Goal: Transaction & Acquisition: Purchase product/service

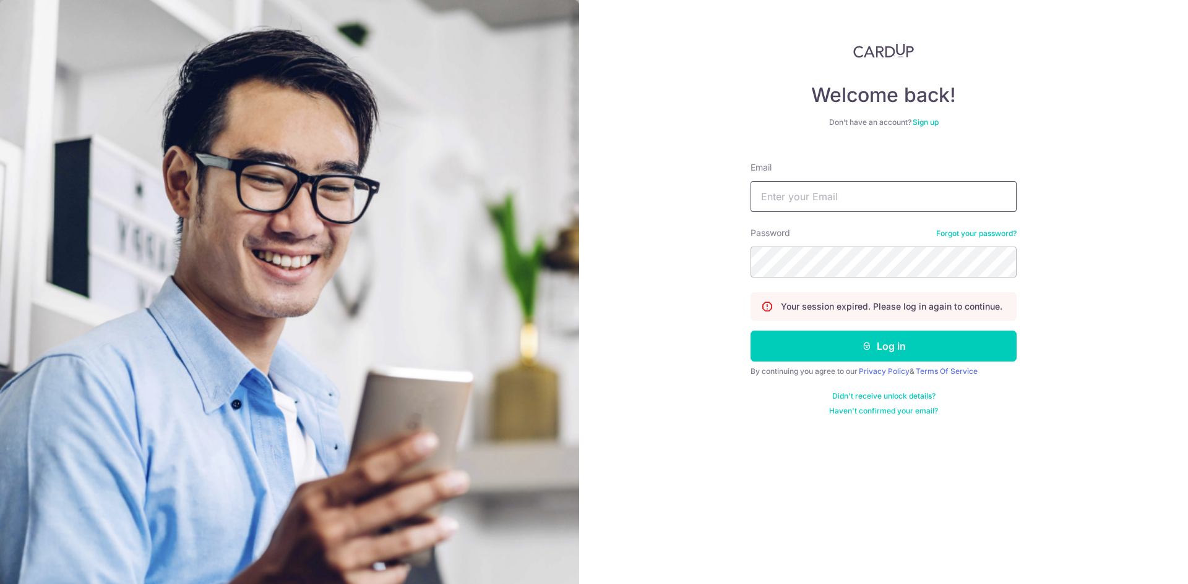
click at [870, 199] on input "Email" at bounding box center [883, 196] width 266 height 31
type input "[EMAIL_ADDRESS][DOMAIN_NAME]"
click at [750, 331] on button "Log in" at bounding box center [883, 346] width 266 height 31
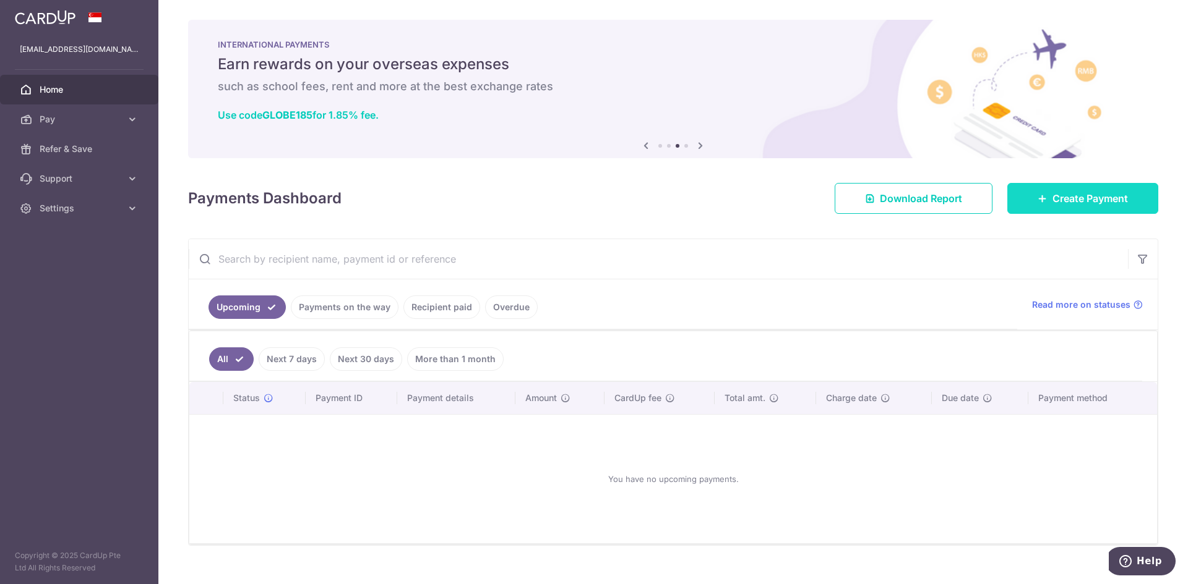
click at [1037, 195] on icon at bounding box center [1042, 199] width 10 height 10
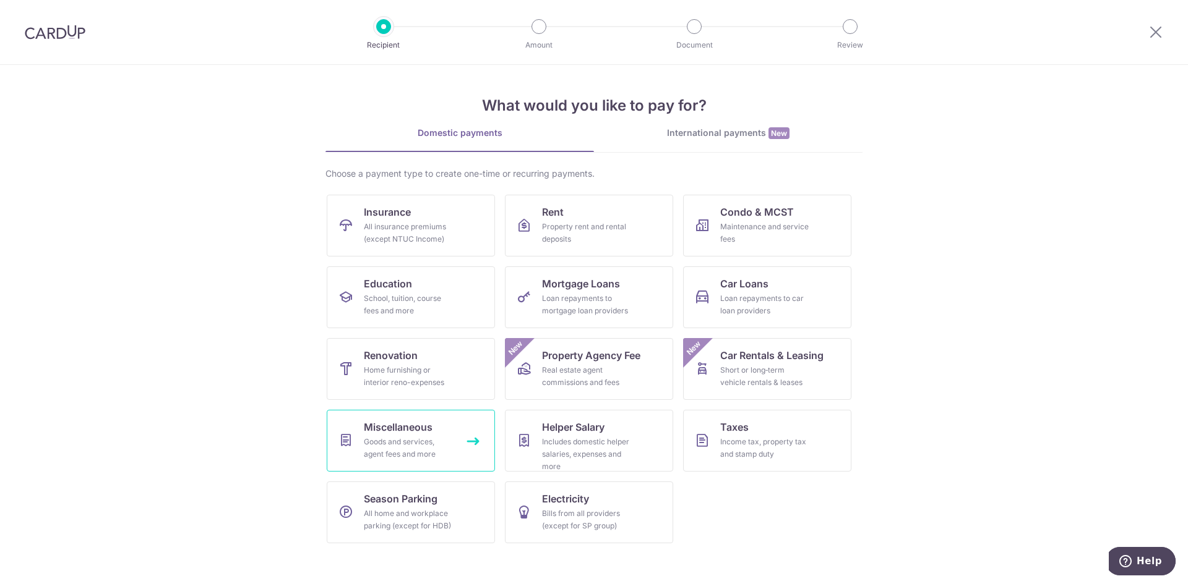
click at [424, 444] on div "Goods and services, agent fees and more" at bounding box center [408, 448] width 89 height 25
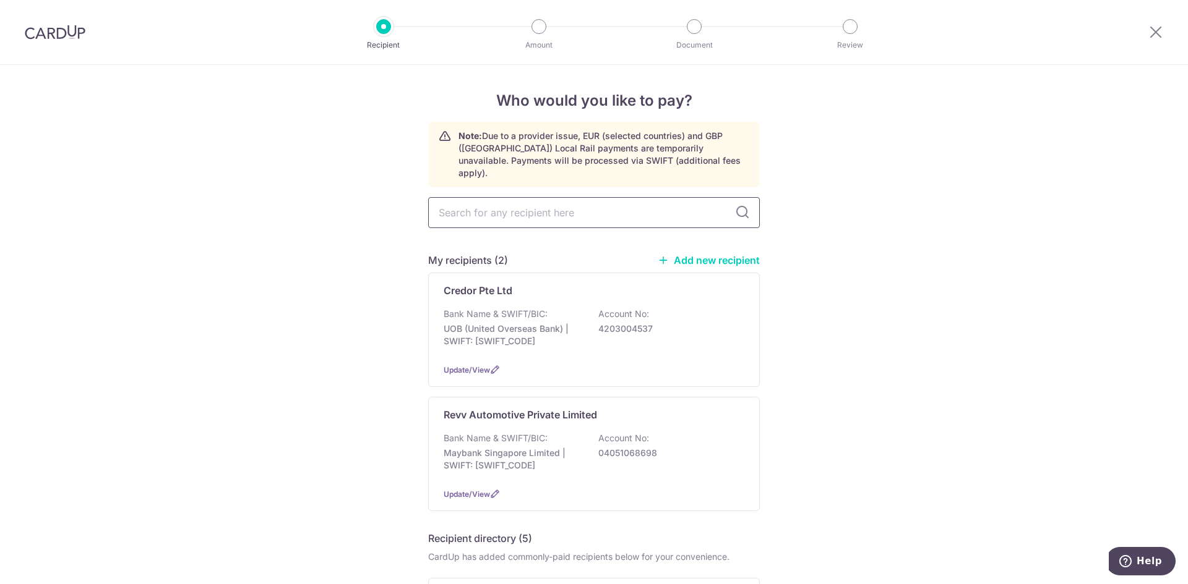
click at [628, 202] on input "text" at bounding box center [594, 212] width 332 height 31
click at [661, 414] on div "Revv Automotive Private Limited Bank Name & SWIFT/BIC: Maybank Singapore Limite…" at bounding box center [594, 454] width 332 height 114
click at [456, 490] on span "Update/View" at bounding box center [466, 494] width 46 height 9
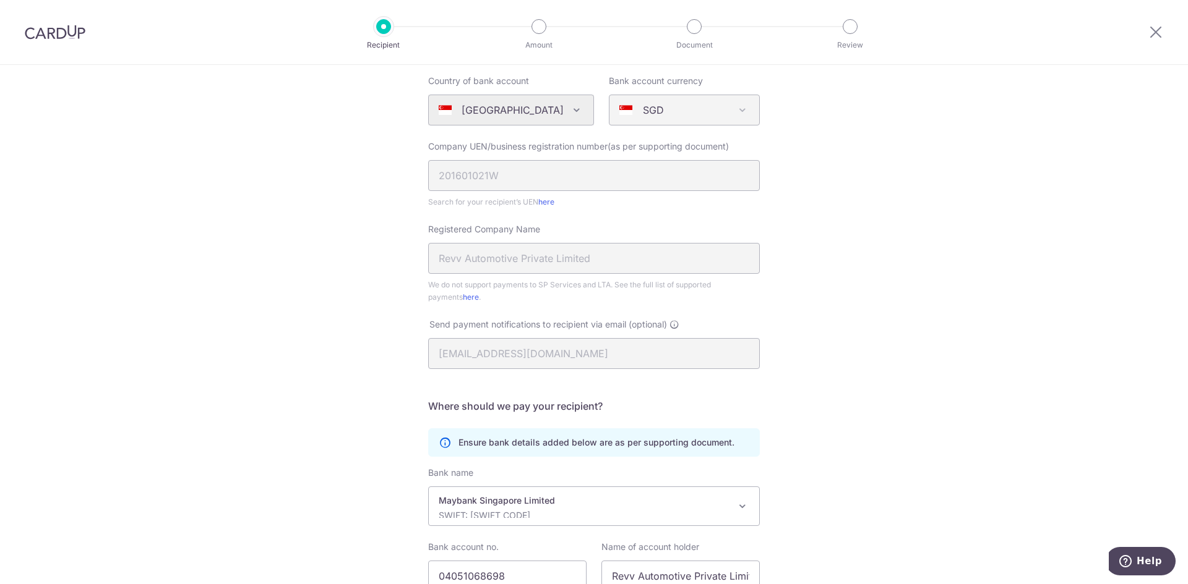
scroll to position [230, 0]
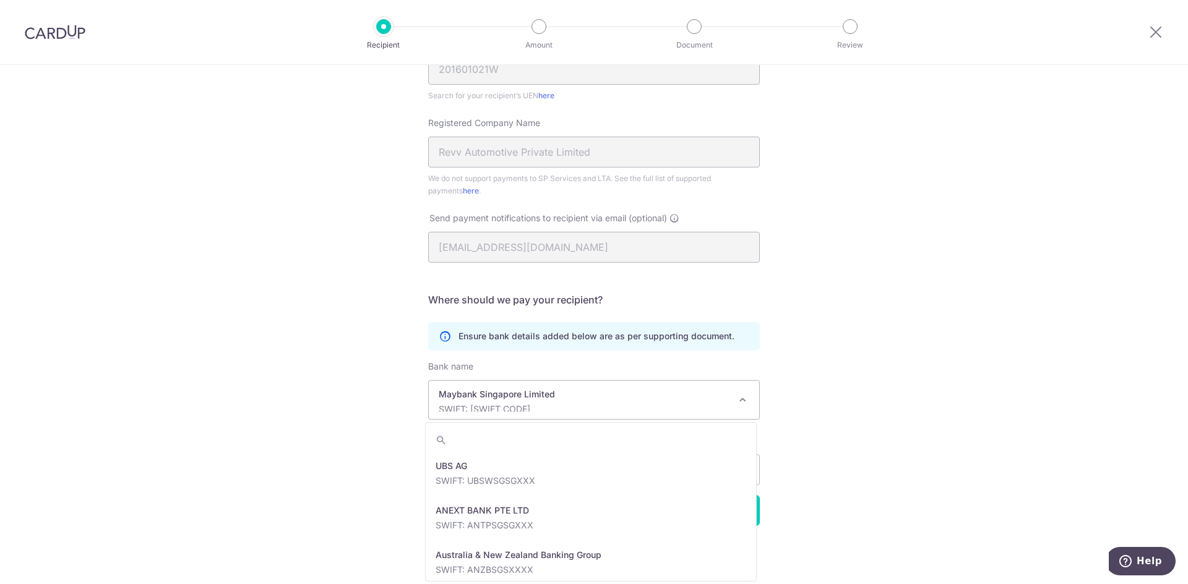
click at [716, 396] on p "Maybank Singapore Limited" at bounding box center [584, 394] width 291 height 12
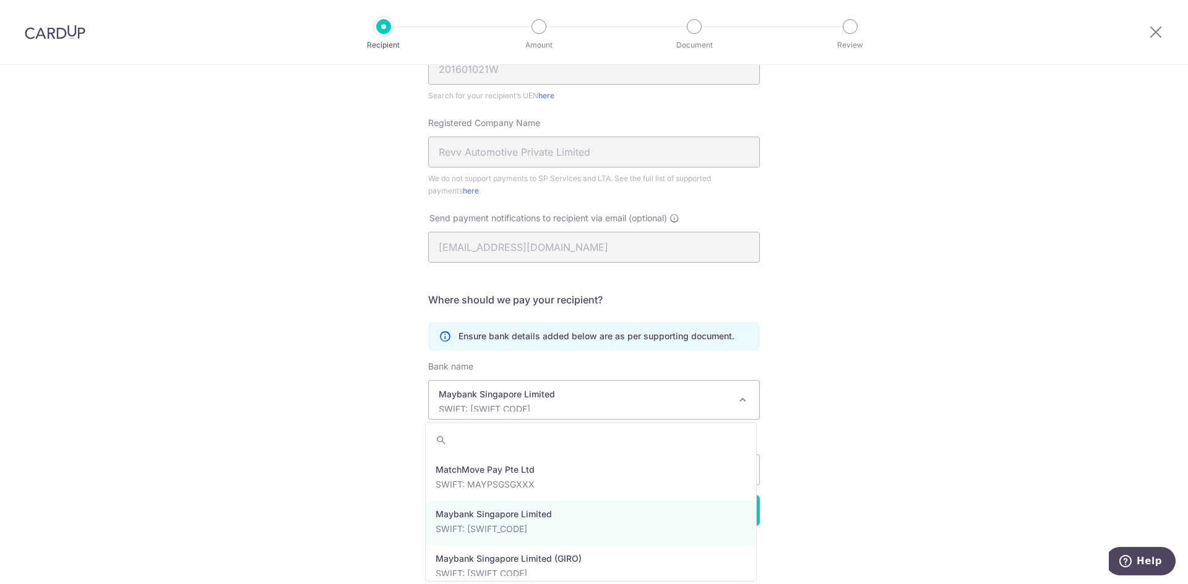
scroll to position [1843, 0]
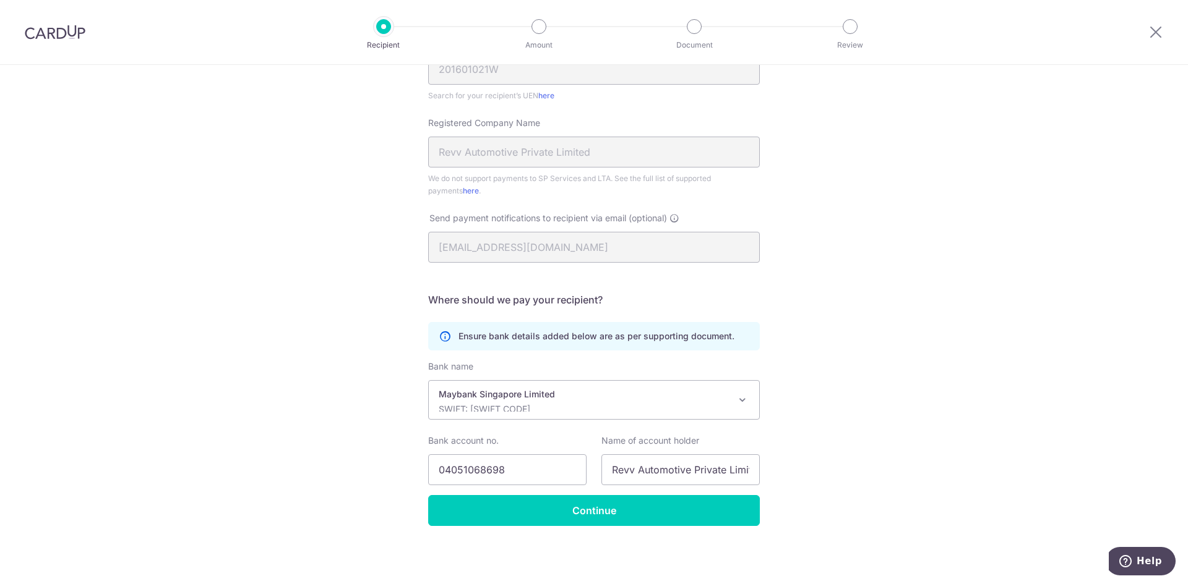
click at [936, 340] on div "Recipient Details Your recipient does not need a CardUp account to receive your…" at bounding box center [594, 210] width 1188 height 750
click at [723, 517] on input "Continue" at bounding box center [594, 510] width 332 height 31
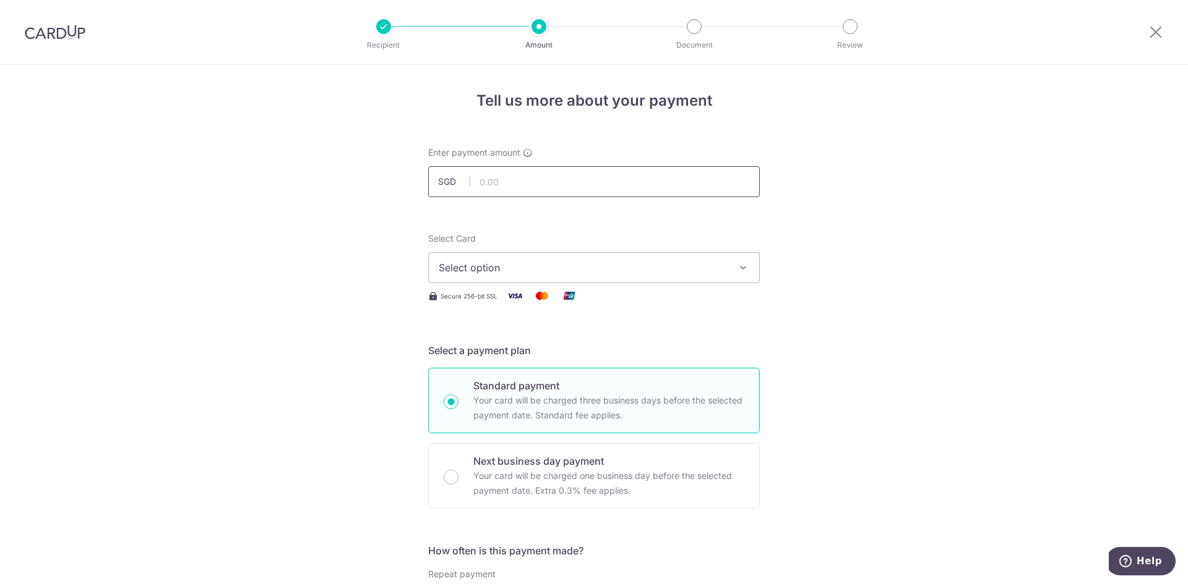
click at [589, 189] on input "text" at bounding box center [594, 181] width 332 height 31
click at [637, 182] on input "text" at bounding box center [594, 181] width 332 height 31
type input "3,000.00"
click at [696, 281] on button "Select option" at bounding box center [594, 267] width 332 height 31
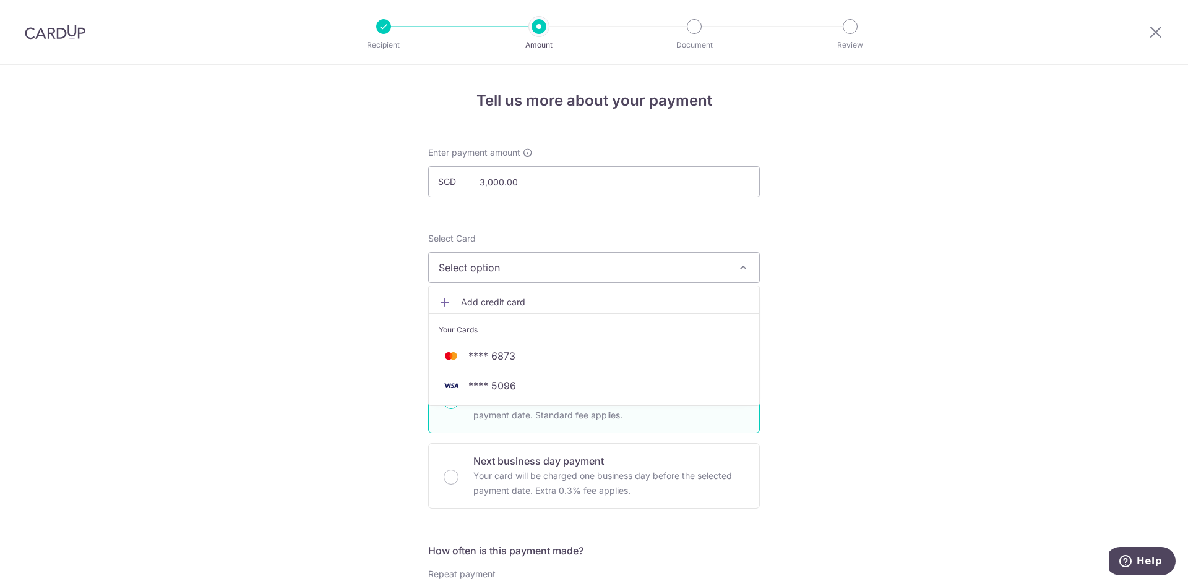
click at [532, 305] on span "Add credit card" at bounding box center [605, 302] width 288 height 12
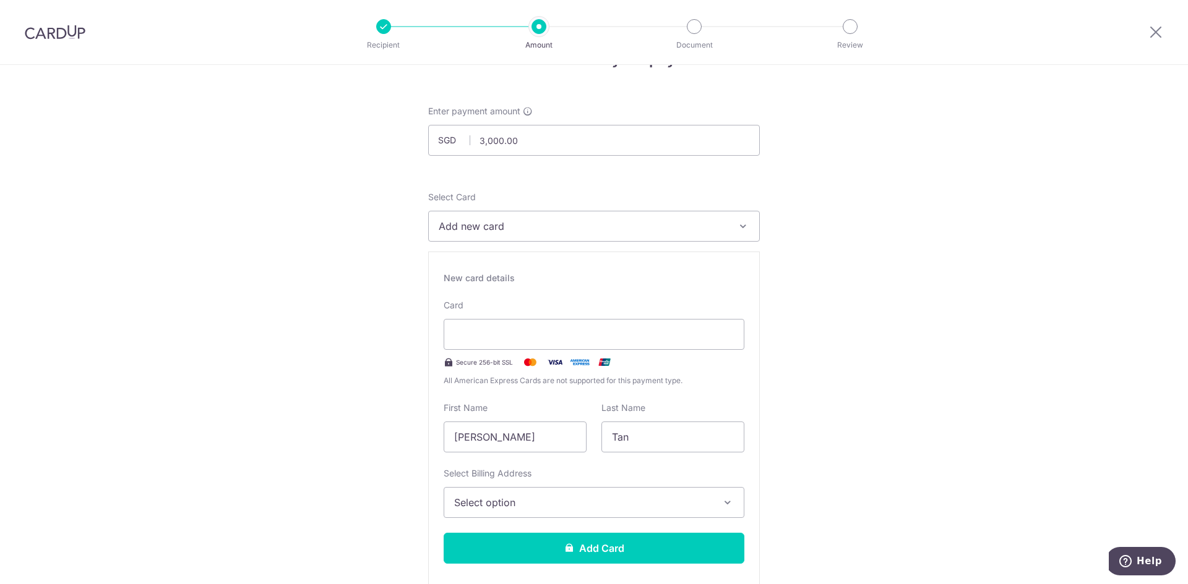
scroll to position [124, 0]
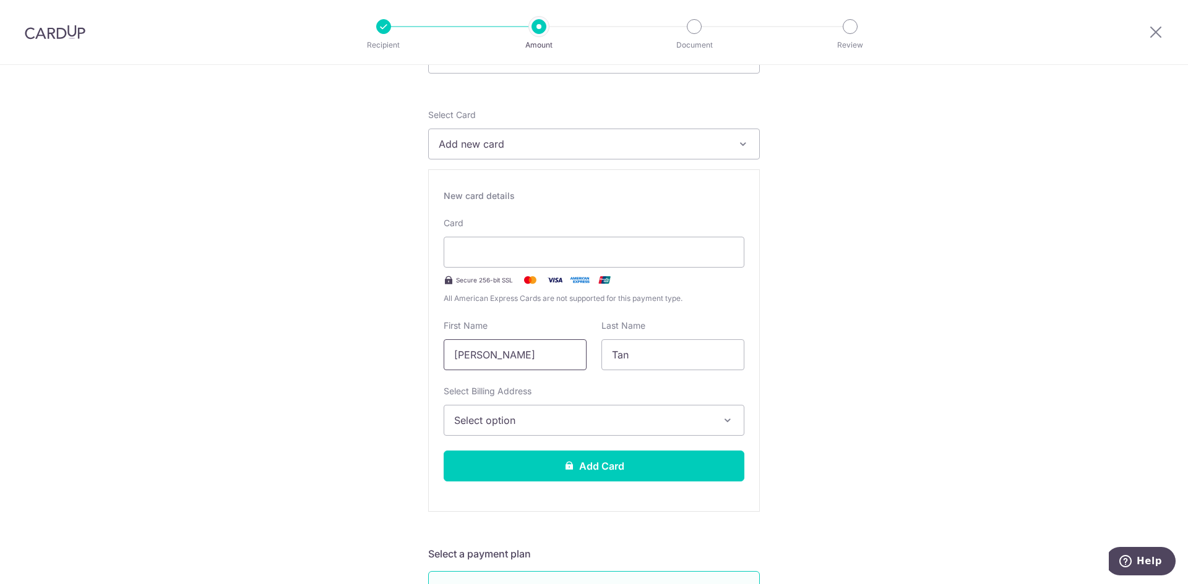
drag, startPoint x: 539, startPoint y: 364, endPoint x: 265, endPoint y: 334, distance: 276.2
type input "Jarrell"
click at [623, 412] on button "Select option" at bounding box center [593, 420] width 301 height 31
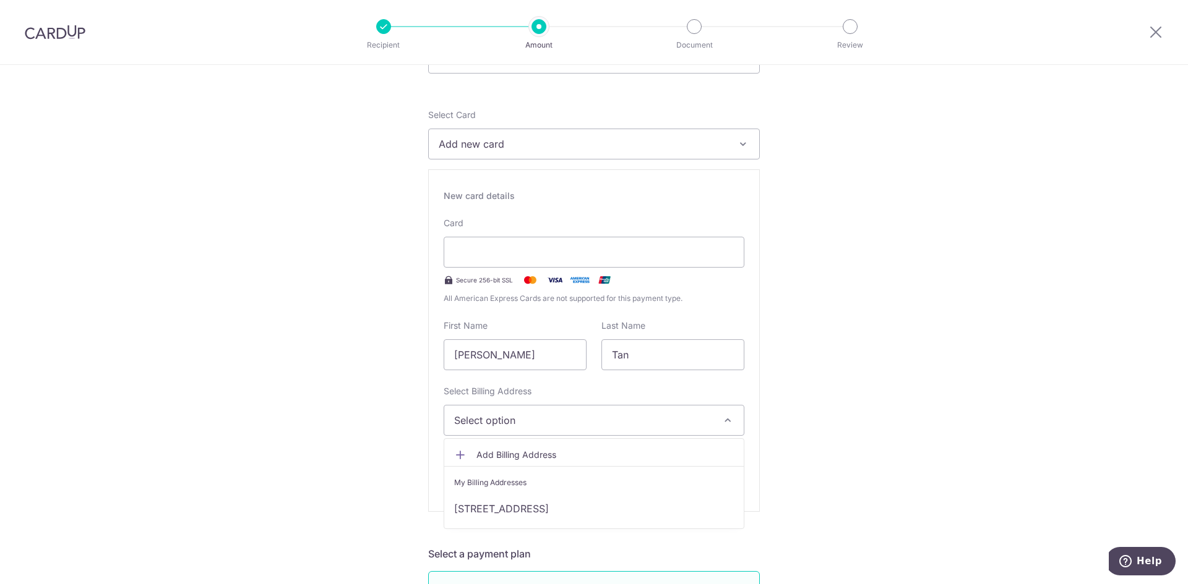
click at [563, 454] on span "Add Billing Address" at bounding box center [604, 455] width 257 height 12
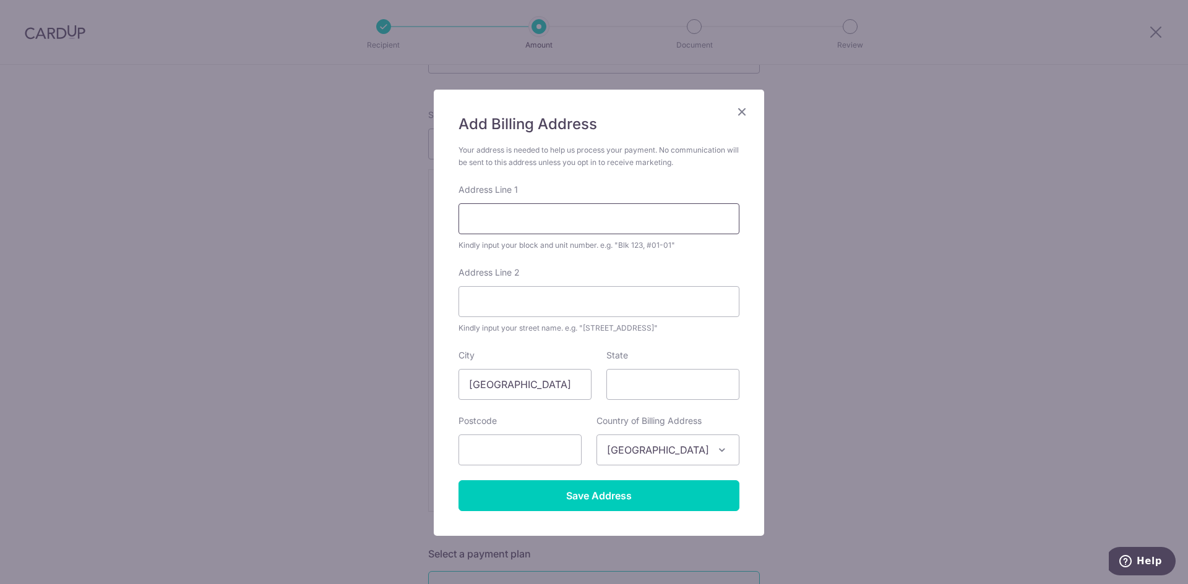
click at [534, 223] on input "Address Line 1" at bounding box center [598, 218] width 281 height 31
type input "97 Hougang Avenue 2, #13-73"
click at [631, 395] on input "State" at bounding box center [672, 384] width 133 height 31
type input "Singapore"
click at [513, 457] on input "text" at bounding box center [519, 450] width 123 height 31
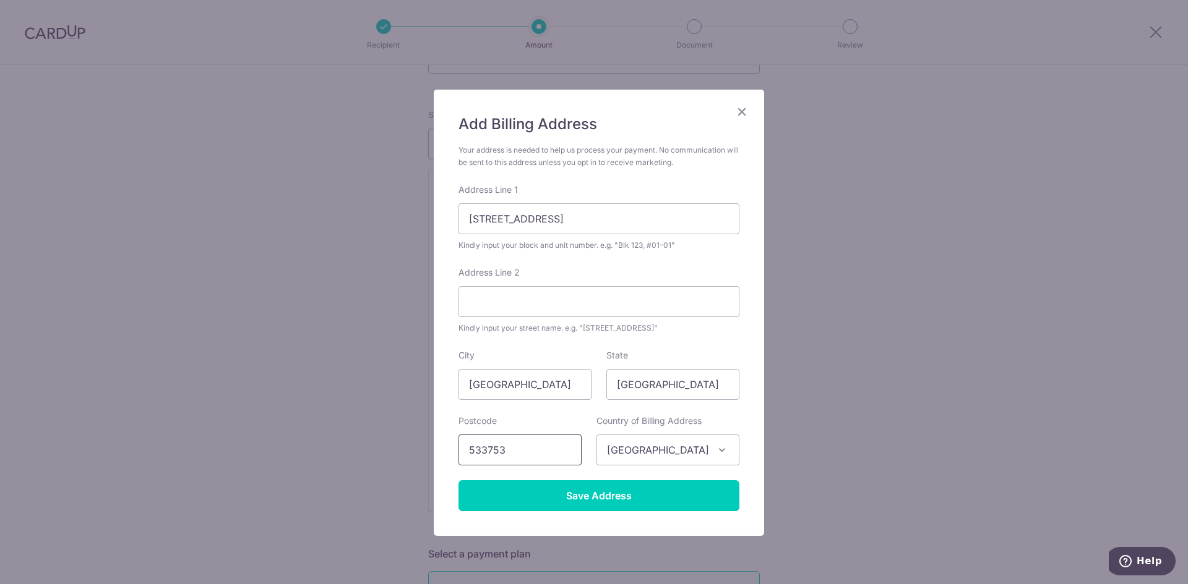
scroll to position [41, 0]
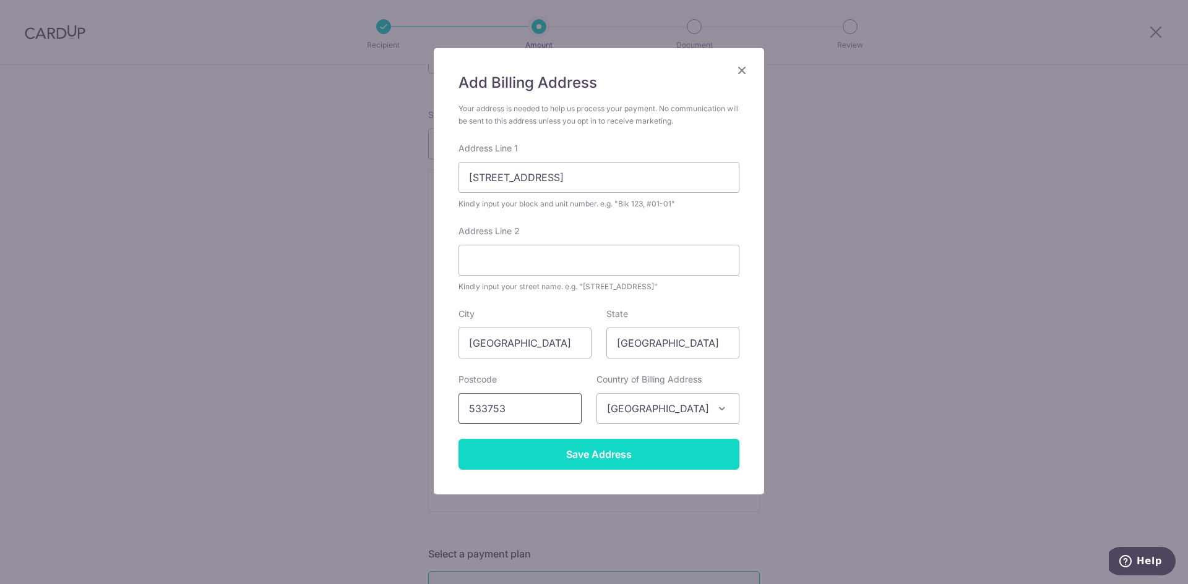
type input "533753"
click at [628, 447] on input "Save Address" at bounding box center [598, 454] width 281 height 31
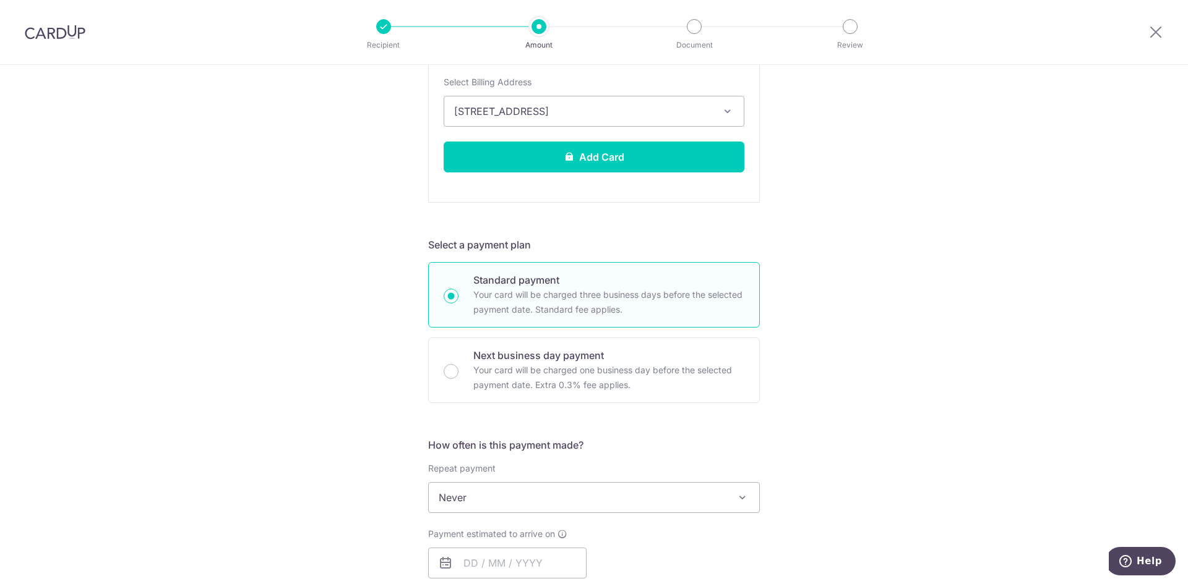
scroll to position [124, 0]
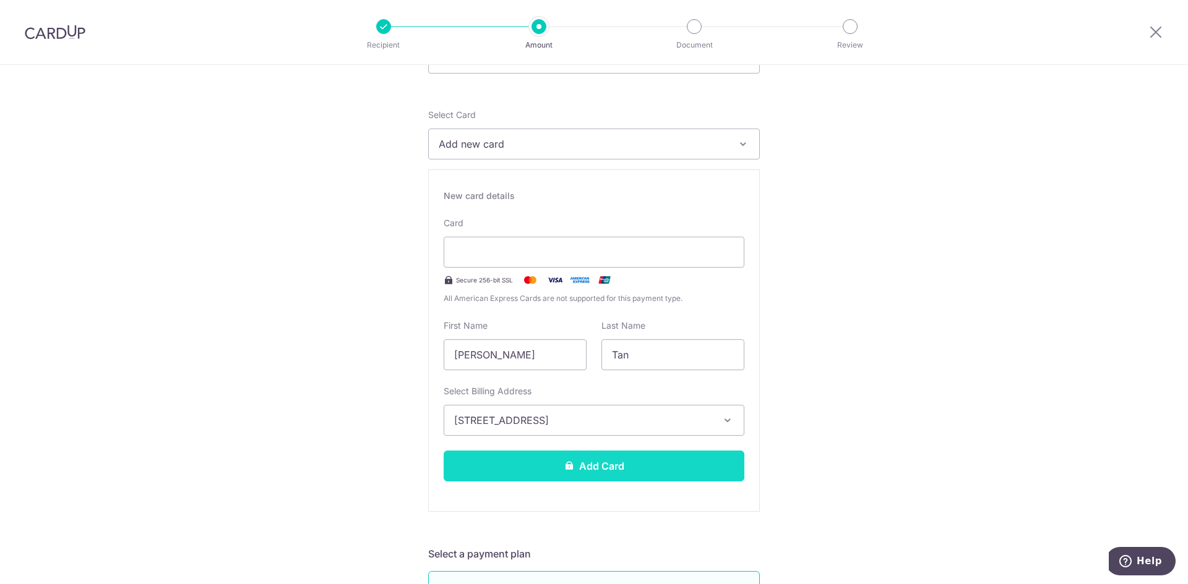
click at [596, 465] on button "Add Card" at bounding box center [593, 466] width 301 height 31
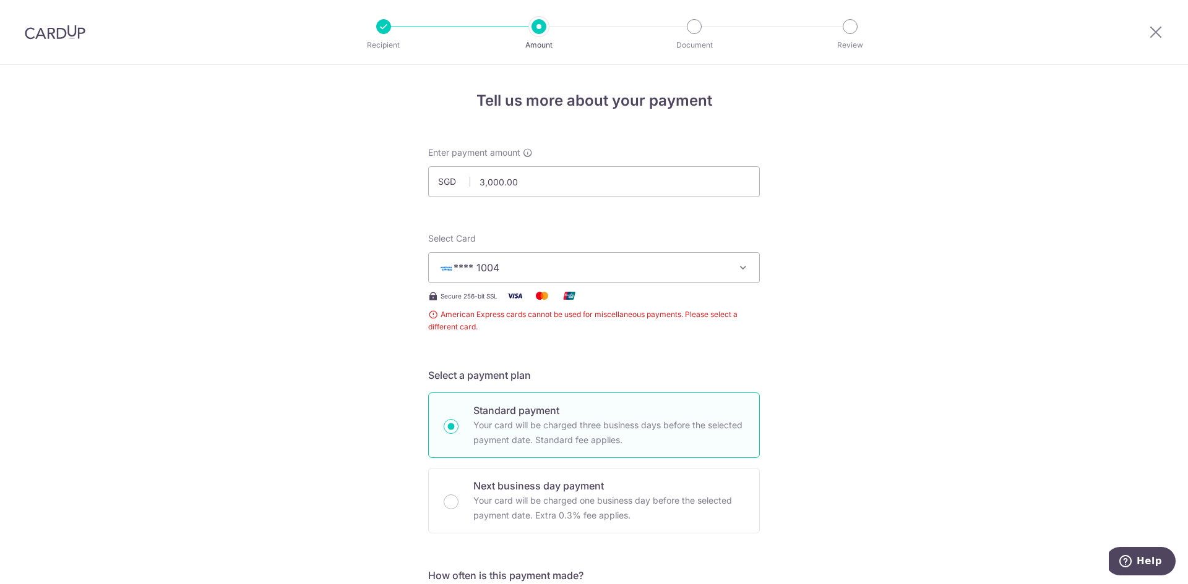
click at [656, 267] on span "**** 1004" at bounding box center [583, 267] width 288 height 15
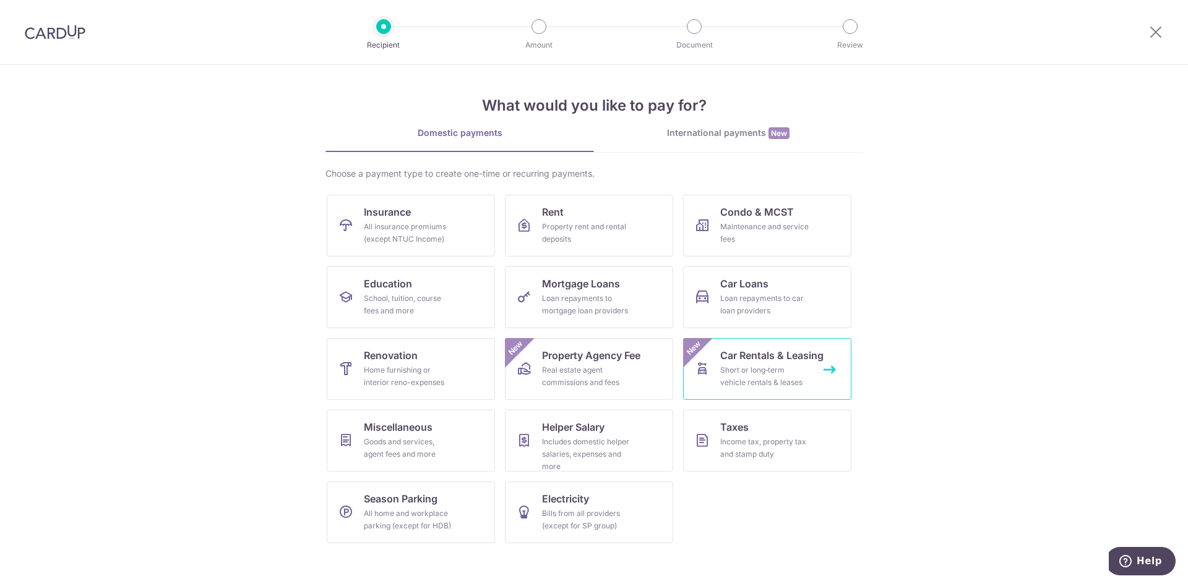
click at [747, 370] on div "Short or long‑term vehicle rentals & leases" at bounding box center [764, 376] width 89 height 25
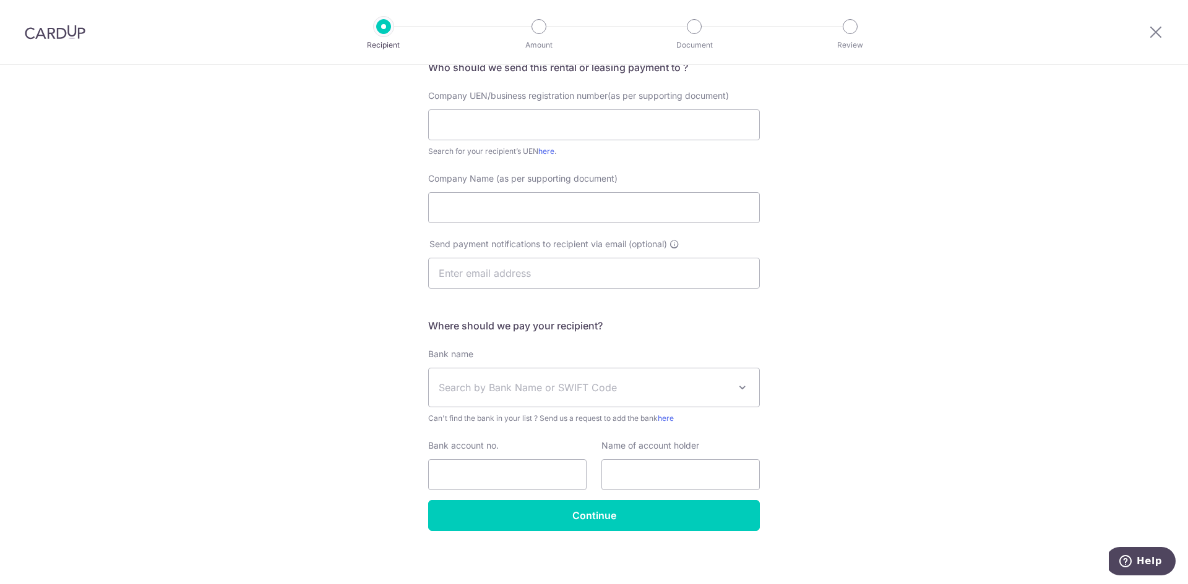
scroll to position [114, 0]
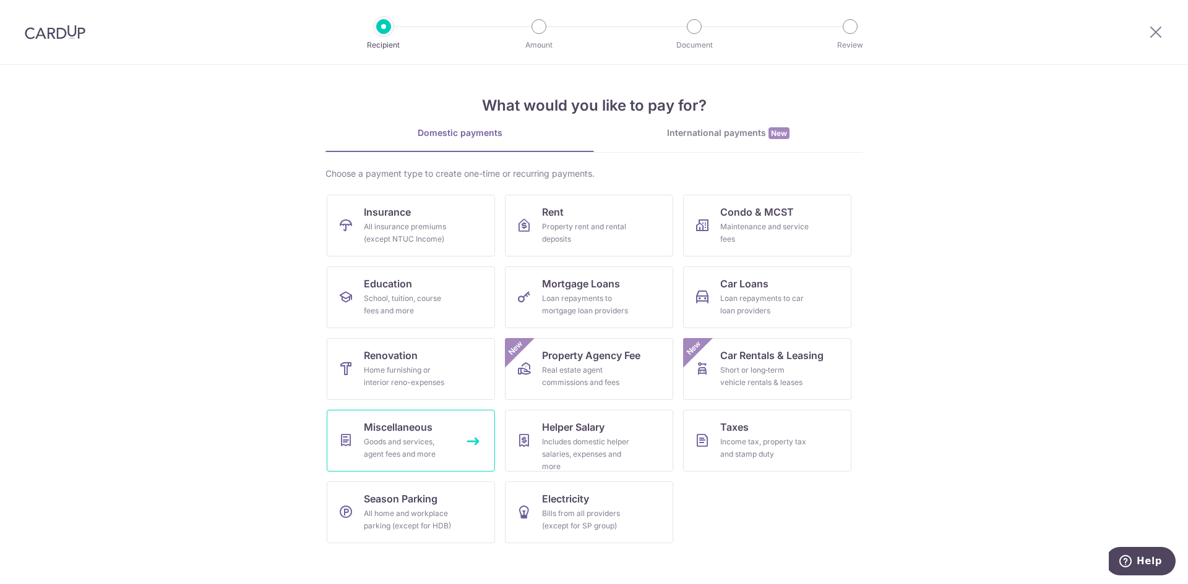
click at [450, 427] on link "Miscellaneous Goods and services, agent fees and more" at bounding box center [411, 441] width 168 height 62
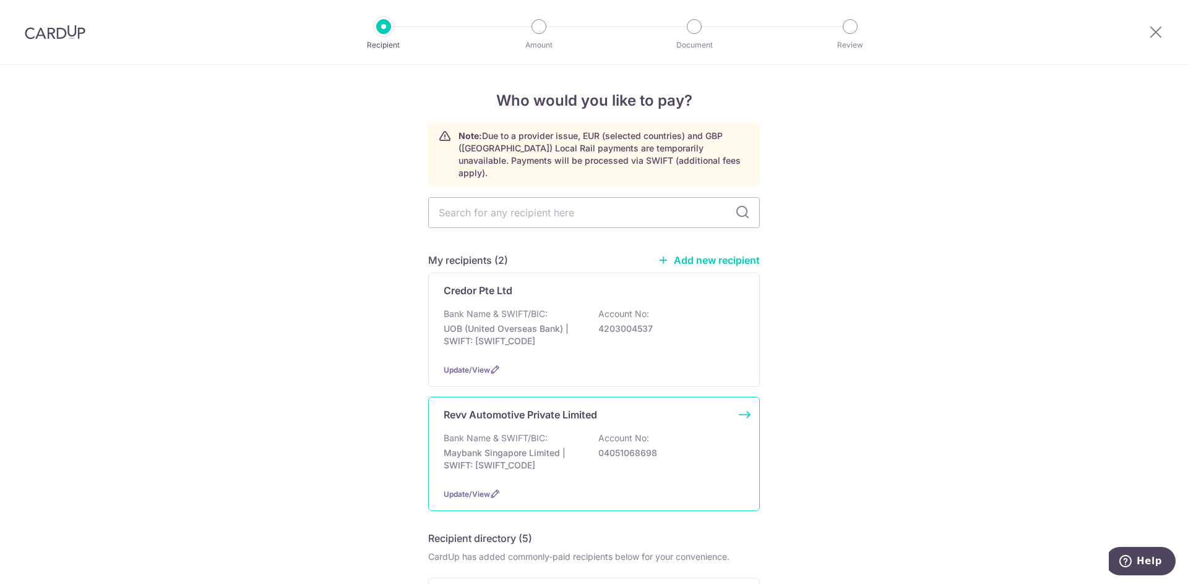
click at [688, 410] on div "Revv Automotive Private Limited Bank Name & SWIFT/BIC: Maybank Singapore Limite…" at bounding box center [594, 454] width 332 height 114
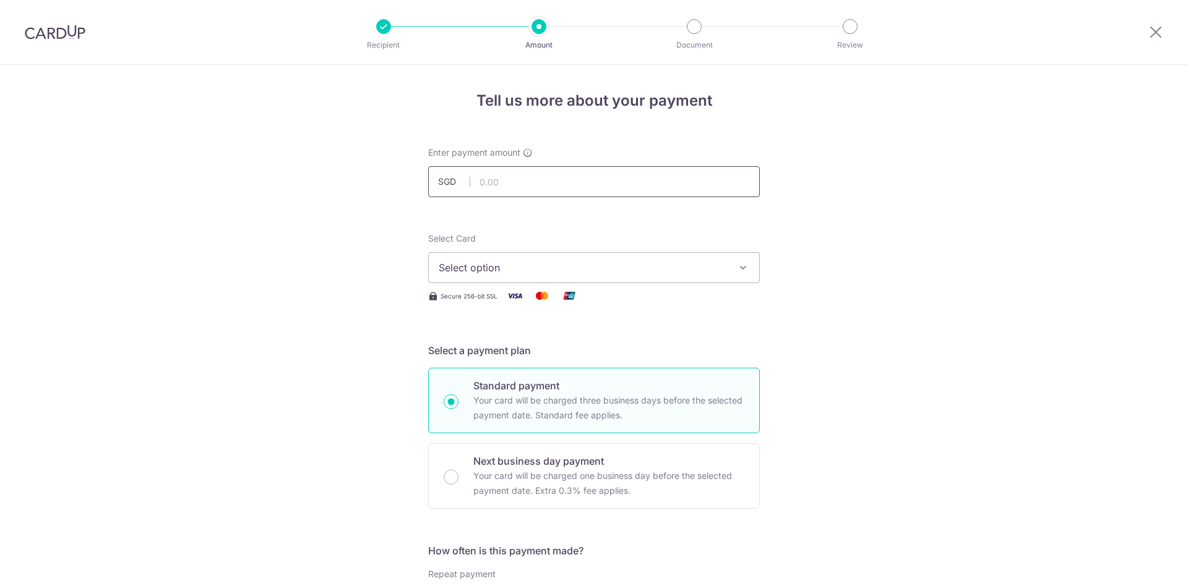
click at [563, 186] on input "text" at bounding box center [594, 181] width 332 height 31
type input "10,200.00"
click at [643, 269] on span "Select option" at bounding box center [583, 267] width 288 height 15
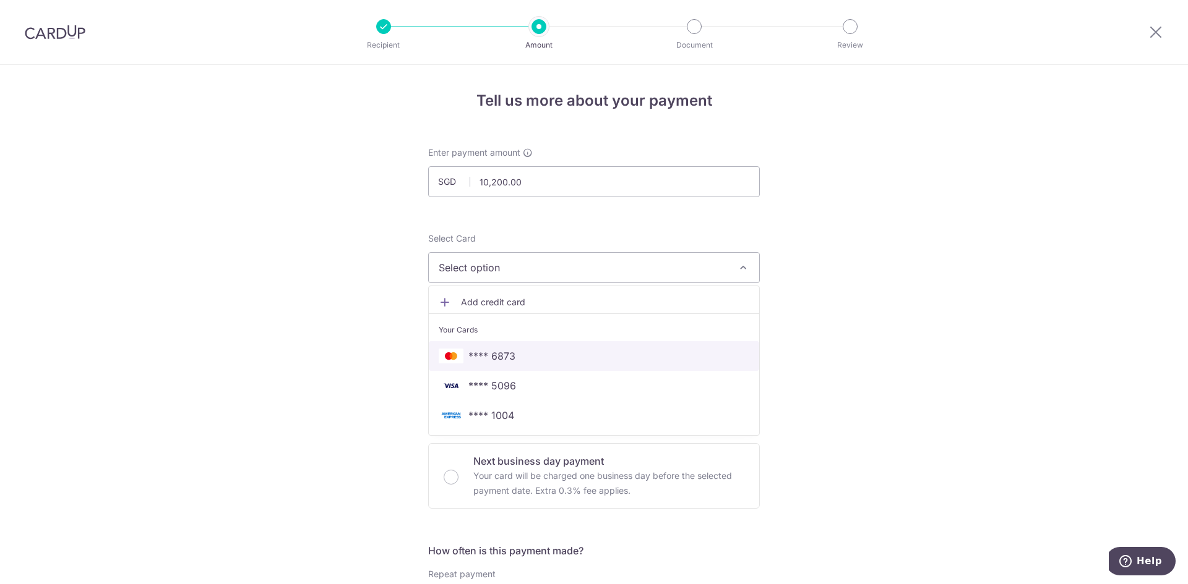
click at [523, 361] on span "**** 6873" at bounding box center [594, 356] width 310 height 15
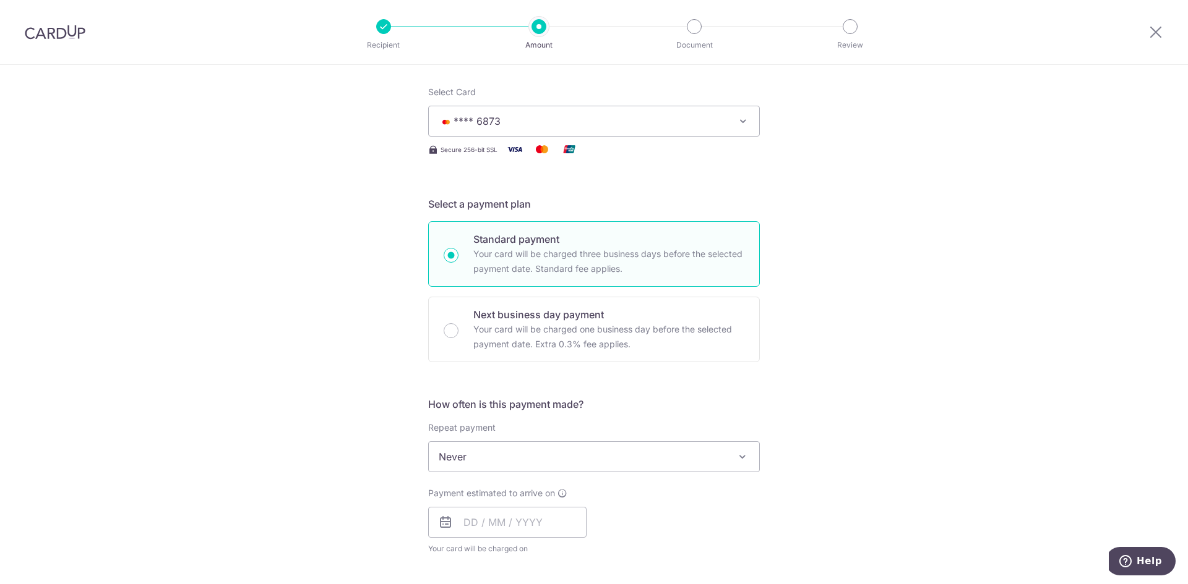
scroll to position [186, 0]
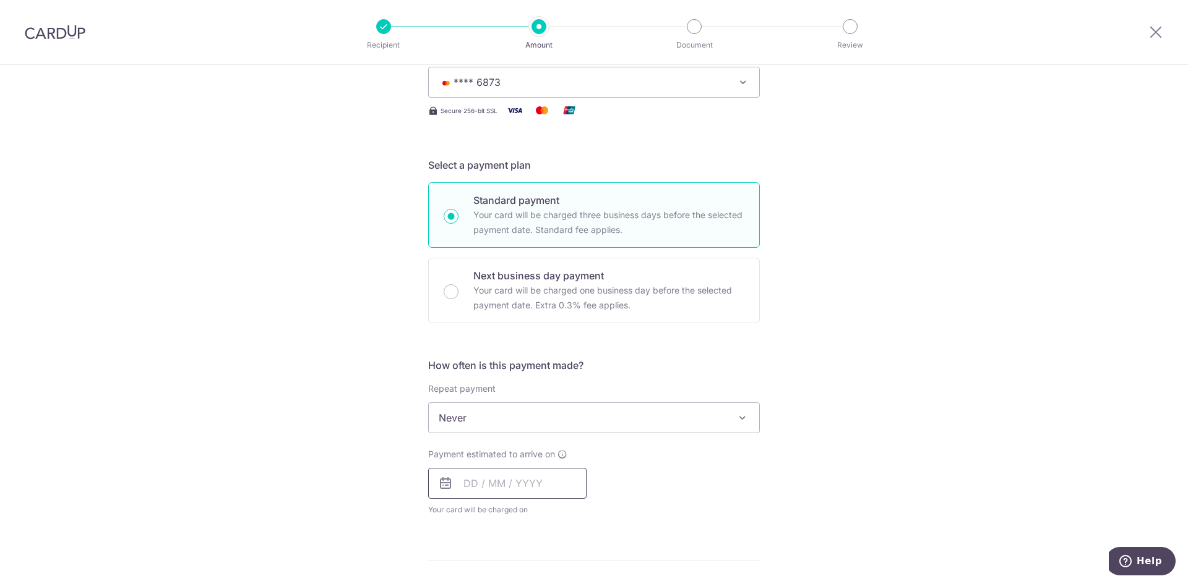
click at [541, 482] on input "text" at bounding box center [507, 483] width 158 height 31
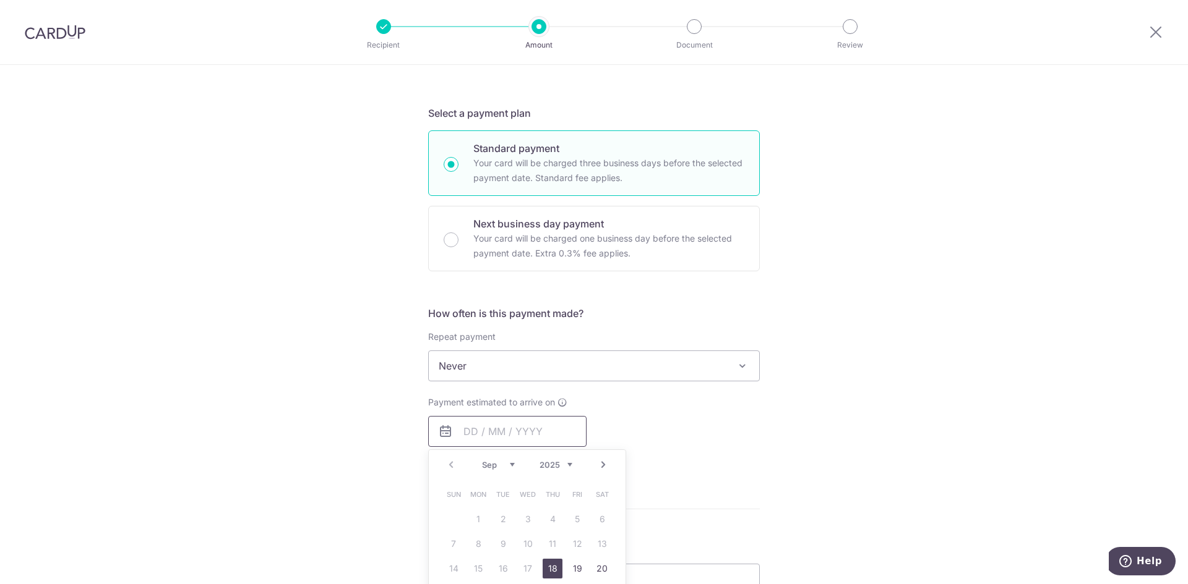
scroll to position [309, 0]
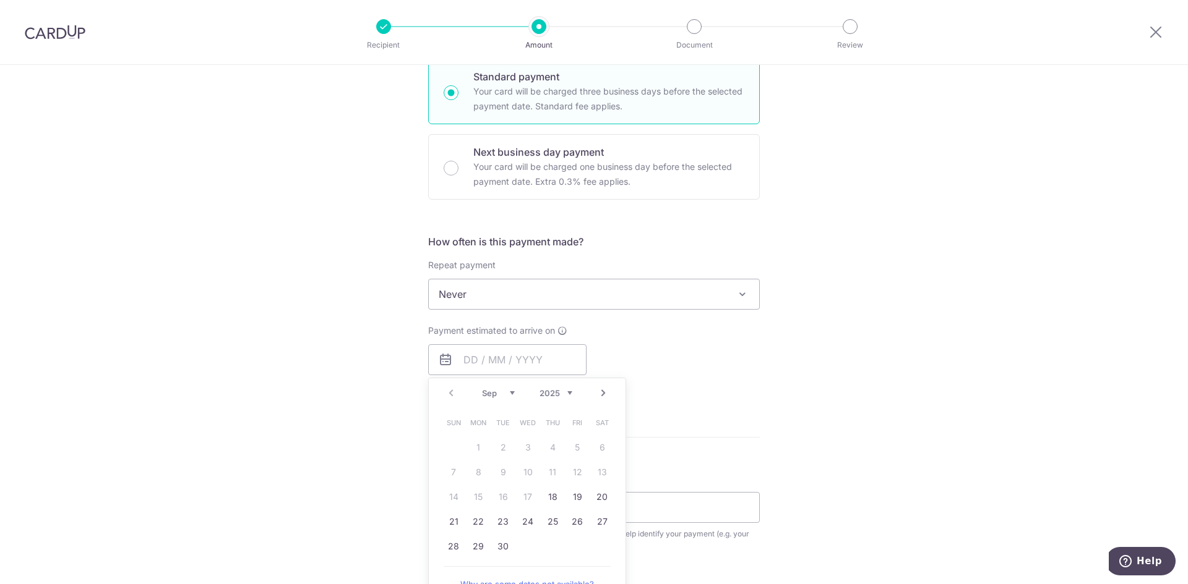
click at [552, 474] on table "Sun Mon Tue Wed Thu Fri Sat 1 2 3 4 5 6 7 8 9 10 11 12 13 14 15 16 17 18 19 20 …" at bounding box center [527, 485] width 173 height 148
click at [580, 499] on link "19" at bounding box center [577, 497] width 20 height 20
type input "19/09/2025"
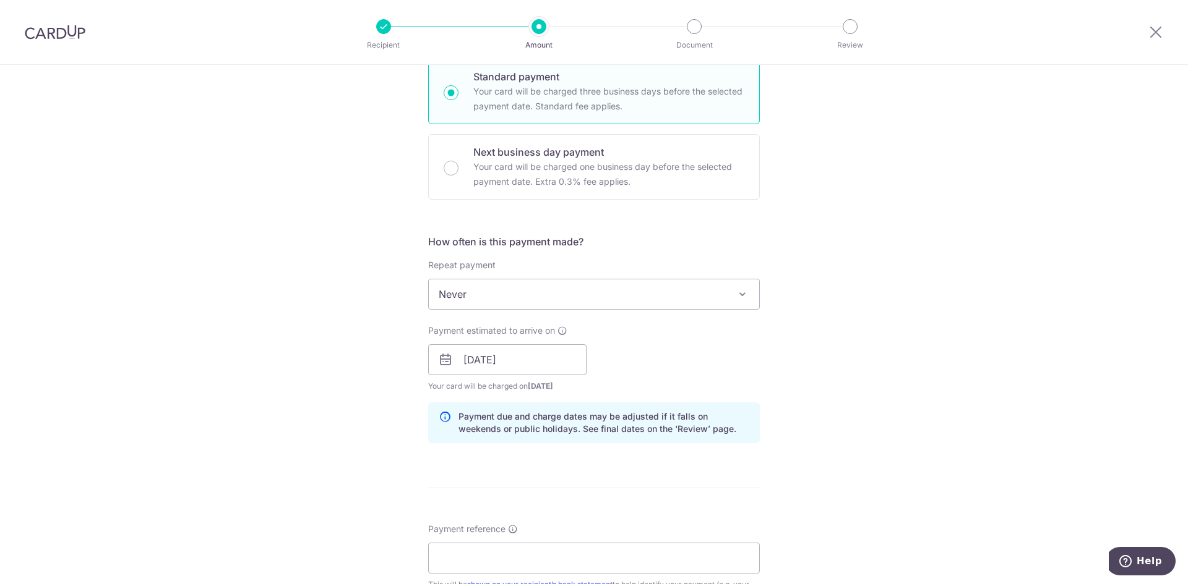
scroll to position [495, 0]
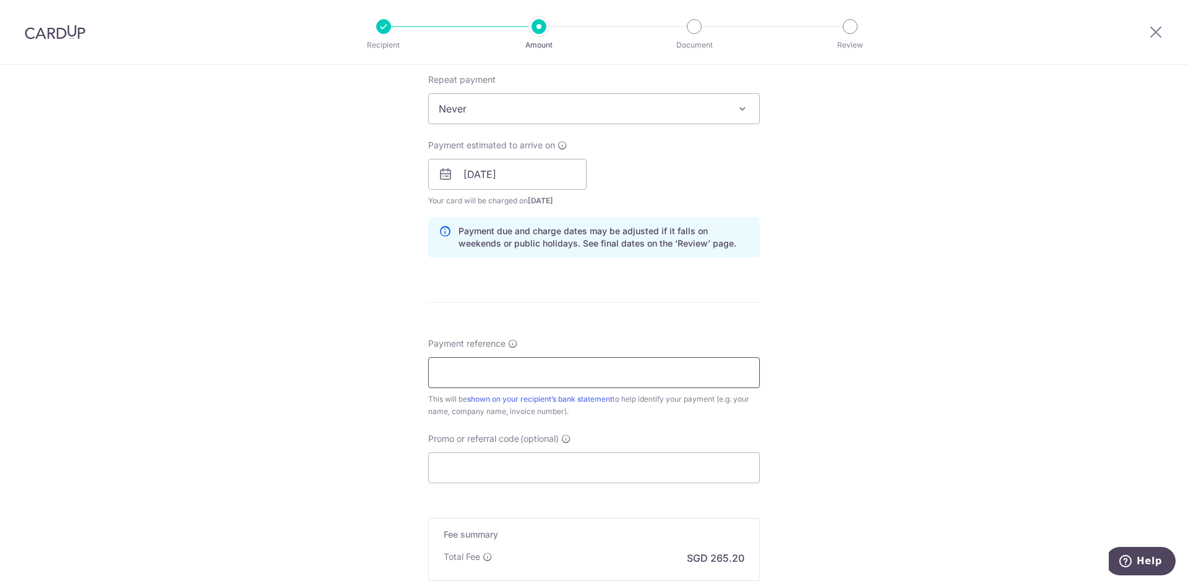
click at [521, 359] on input "Payment reference" at bounding box center [594, 373] width 332 height 31
type input "SNV2703K - Jarrell"
click at [540, 468] on input "Promo or referral code (optional)" at bounding box center [594, 468] width 332 height 31
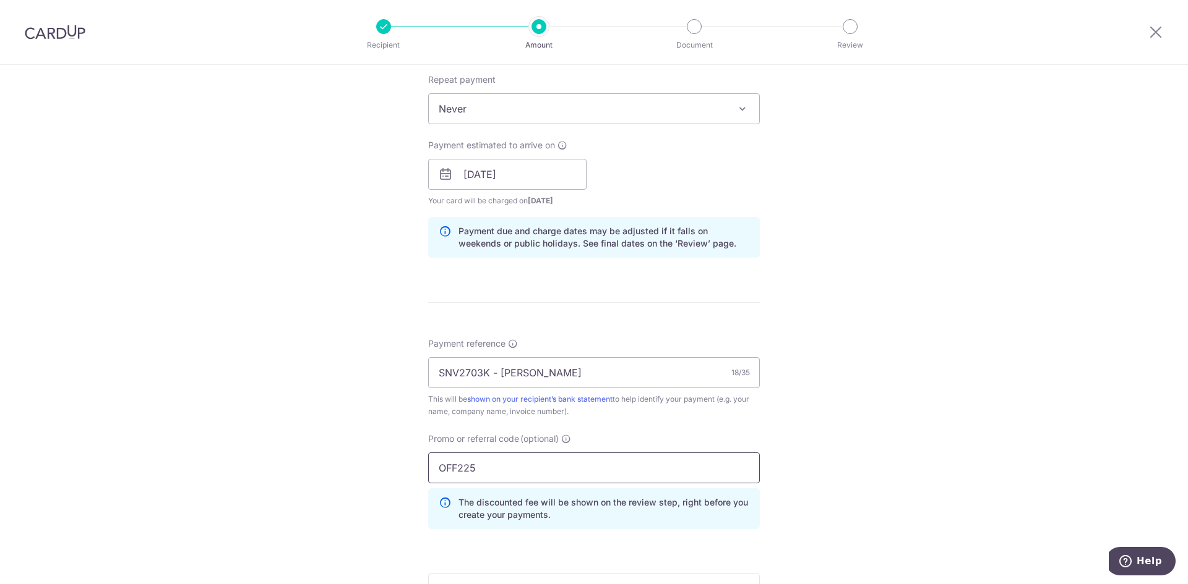
type input "OFF225"
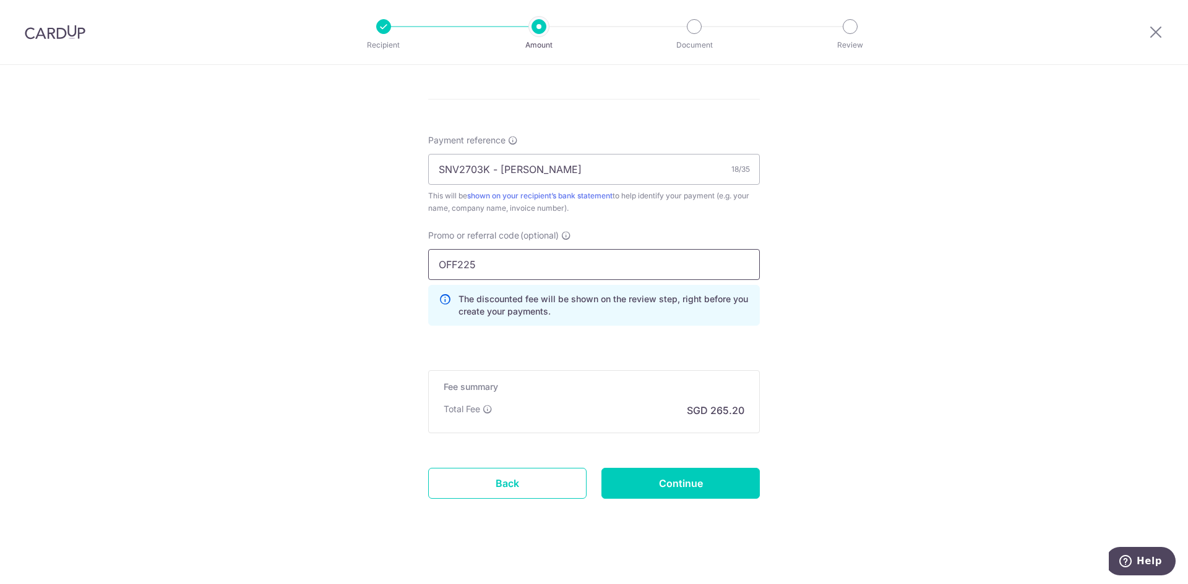
scroll to position [706, 0]
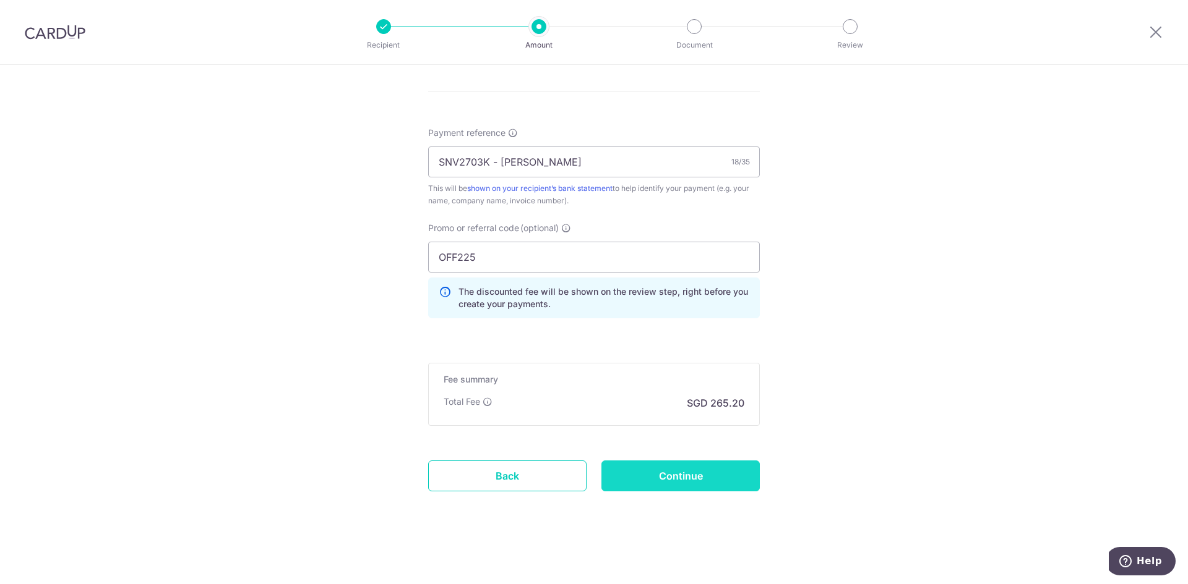
click at [708, 477] on input "Continue" at bounding box center [680, 476] width 158 height 31
type input "Create Schedule"
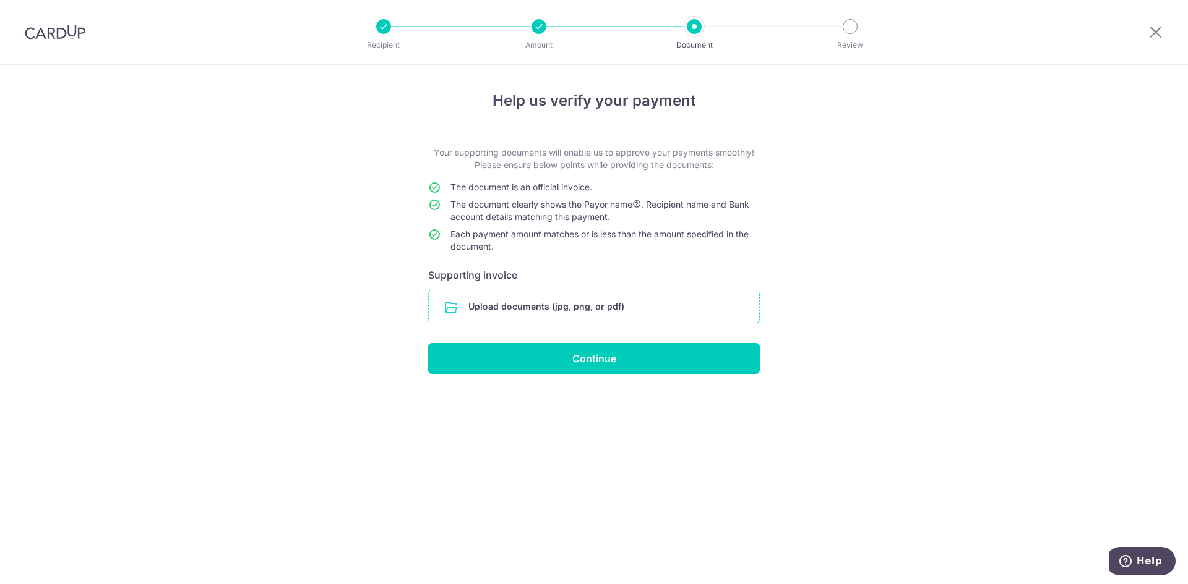
click at [617, 294] on input "file" at bounding box center [594, 307] width 330 height 32
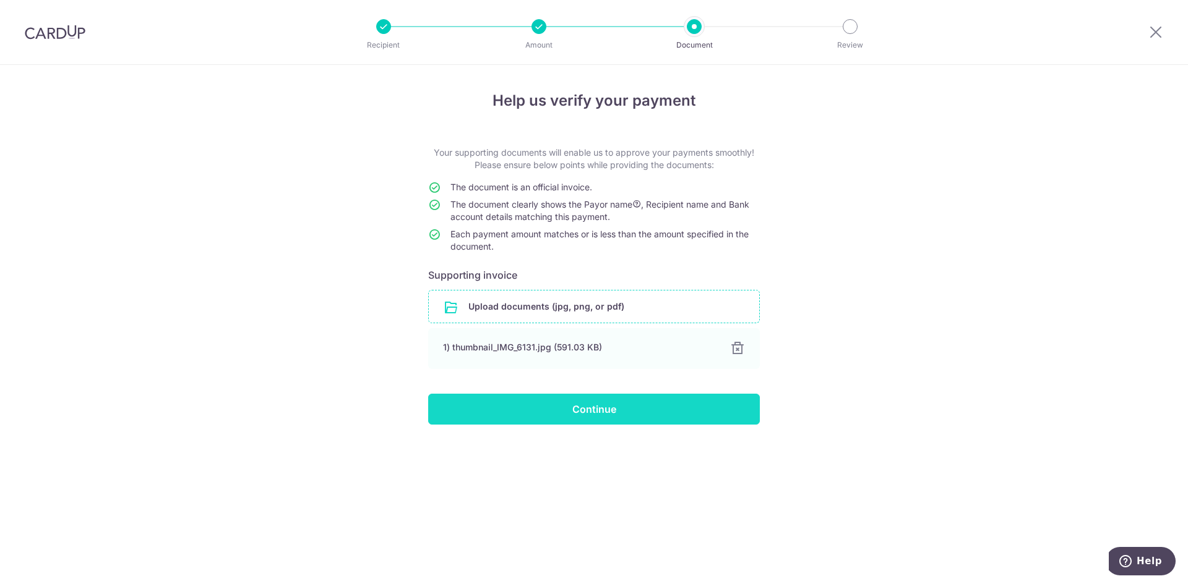
click at [631, 403] on input "Continue" at bounding box center [594, 409] width 332 height 31
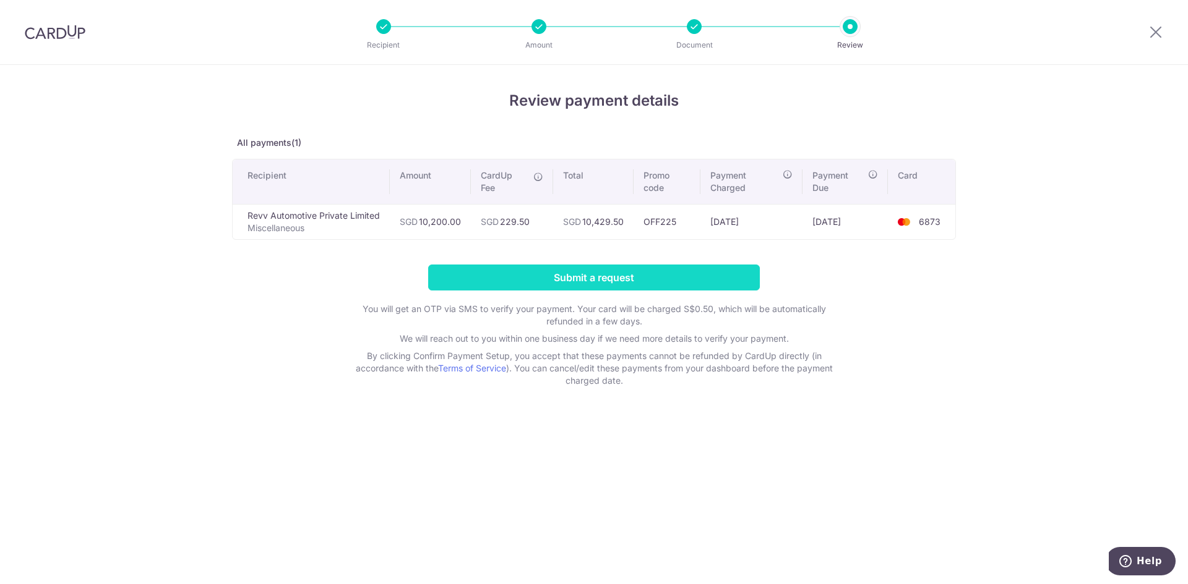
click at [617, 282] on input "Submit a request" at bounding box center [594, 278] width 332 height 26
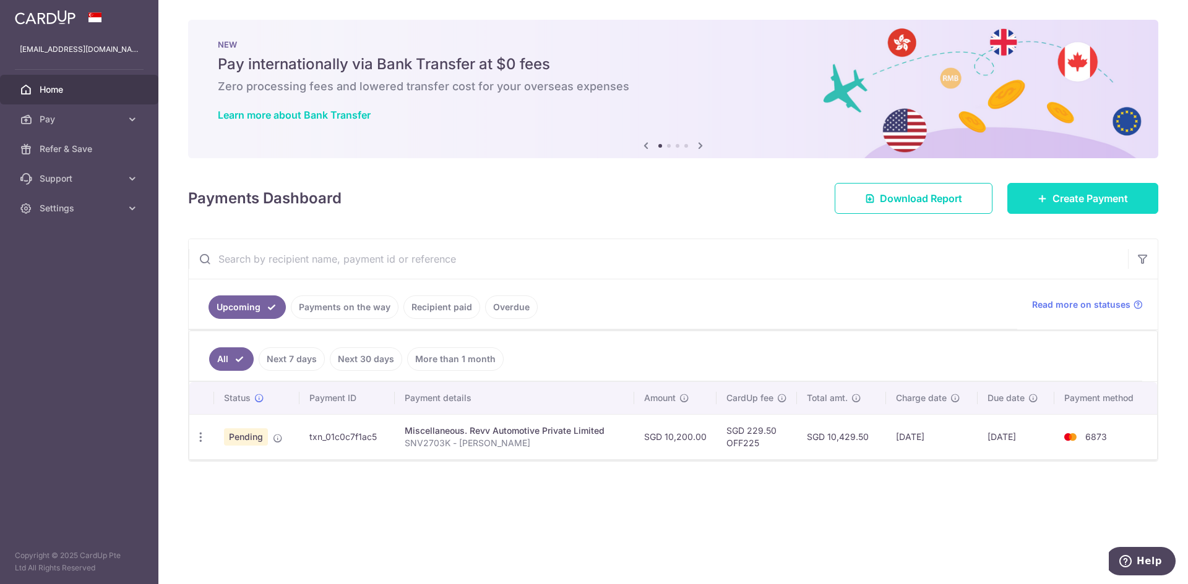
click at [1138, 208] on link "Create Payment" at bounding box center [1082, 198] width 151 height 31
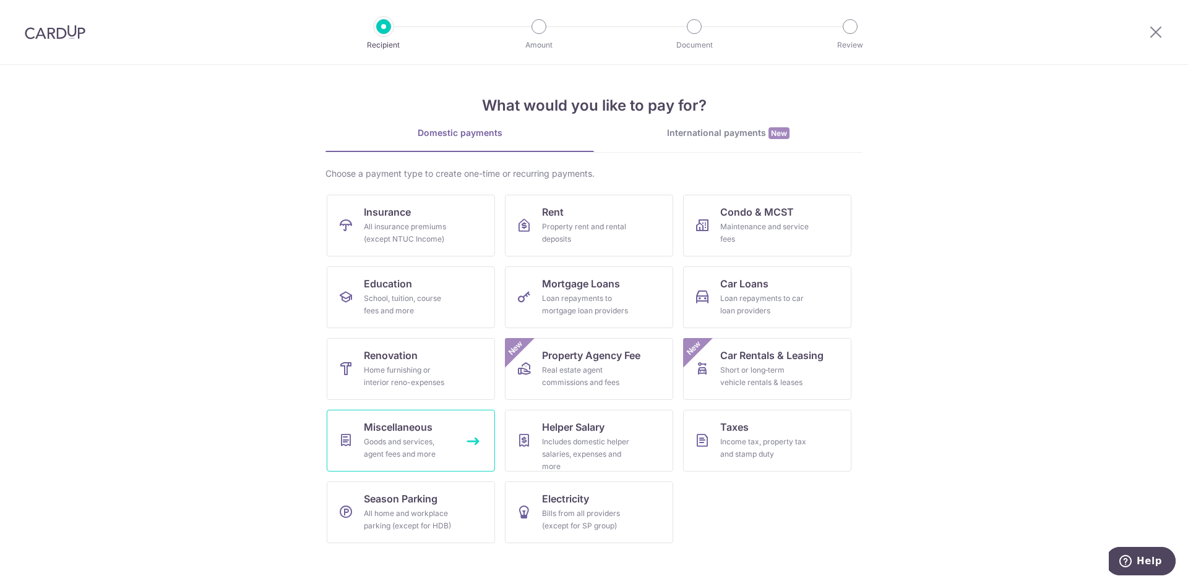
click at [473, 416] on link "Miscellaneous Goods and services, agent fees and more" at bounding box center [411, 441] width 168 height 62
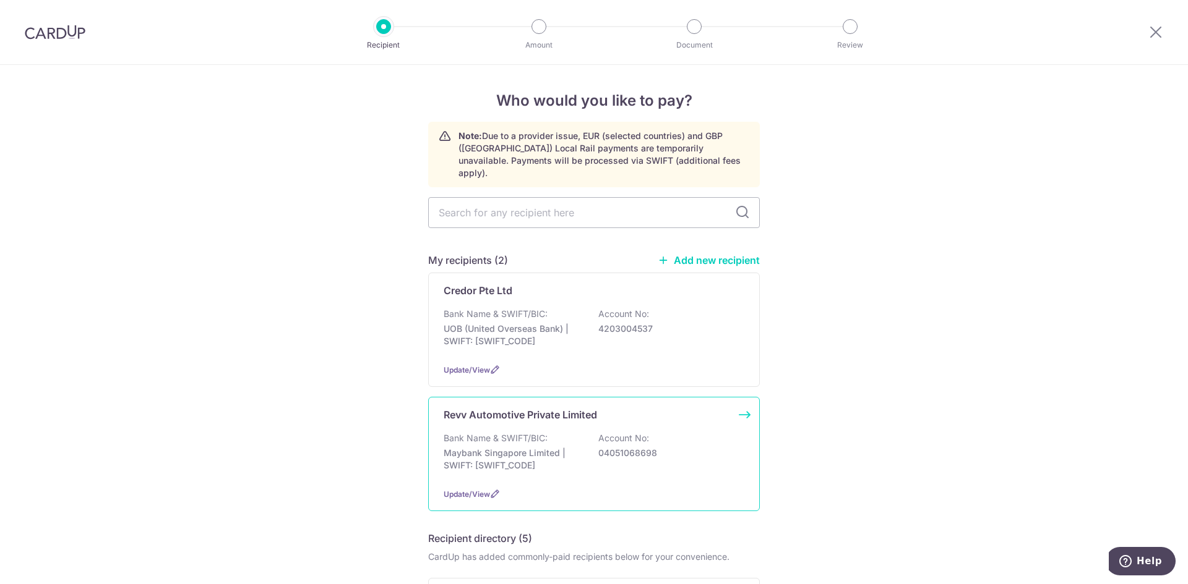
click at [646, 408] on div "Revv Automotive Private Limited" at bounding box center [586, 415] width 286 height 15
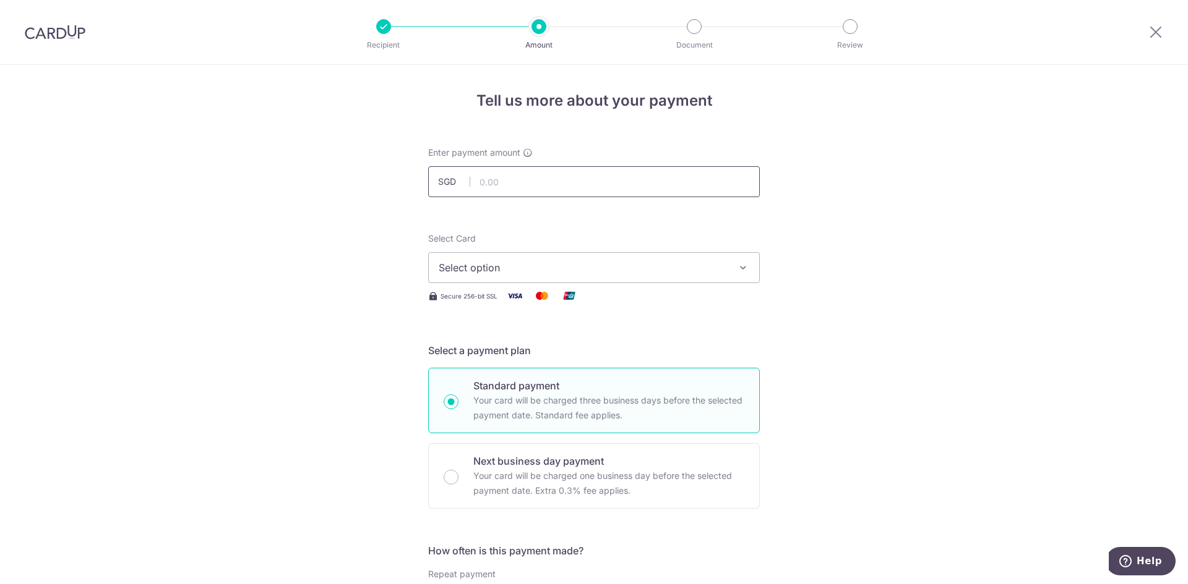
click at [581, 184] on input "text" at bounding box center [594, 181] width 332 height 31
type input "31,300.00"
click at [563, 267] on span "Select option" at bounding box center [583, 267] width 288 height 15
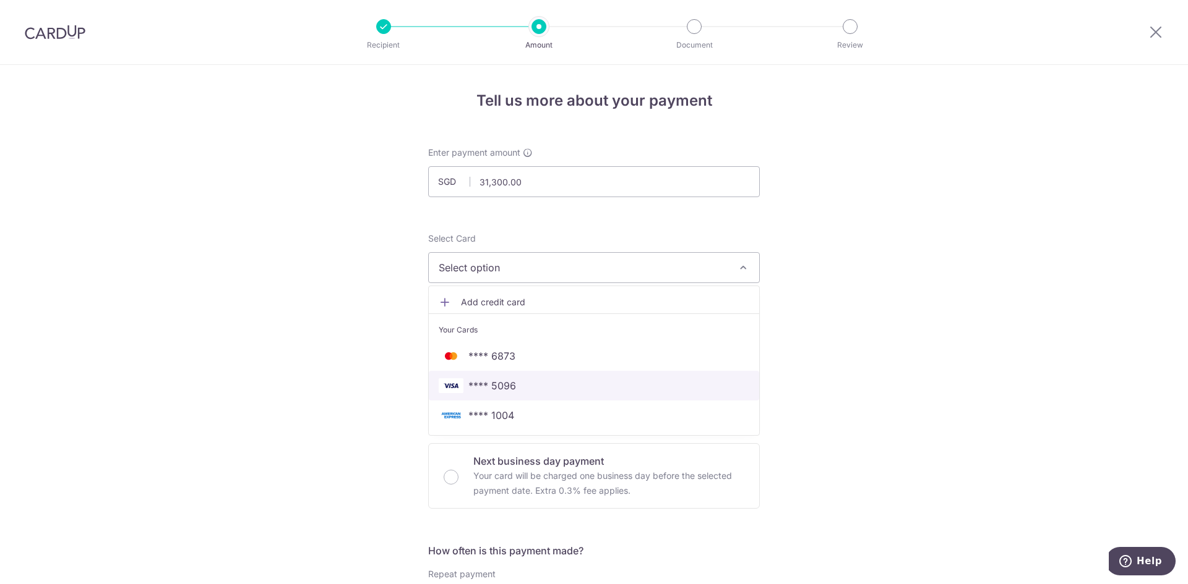
click at [529, 391] on span "**** 5096" at bounding box center [594, 386] width 310 height 15
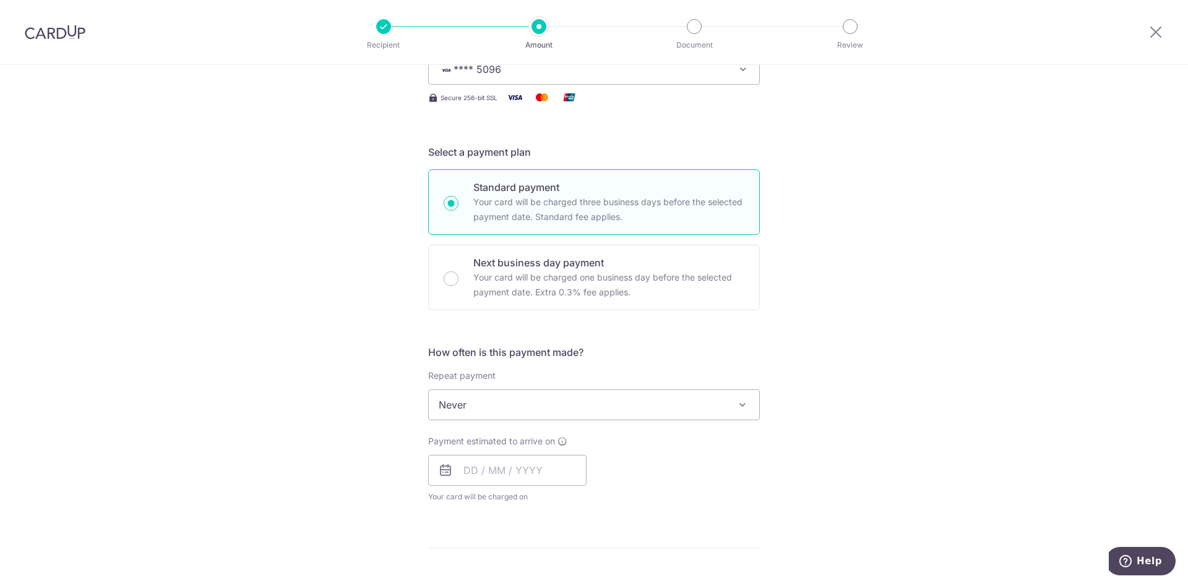
scroll to position [247, 0]
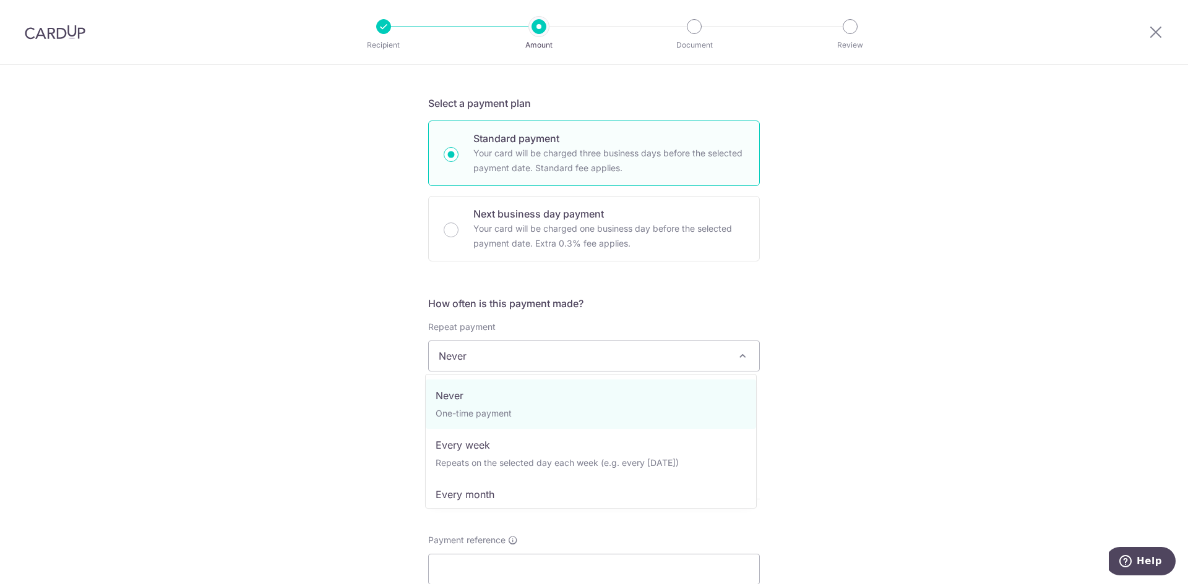
click at [556, 366] on span "Never" at bounding box center [594, 356] width 330 height 30
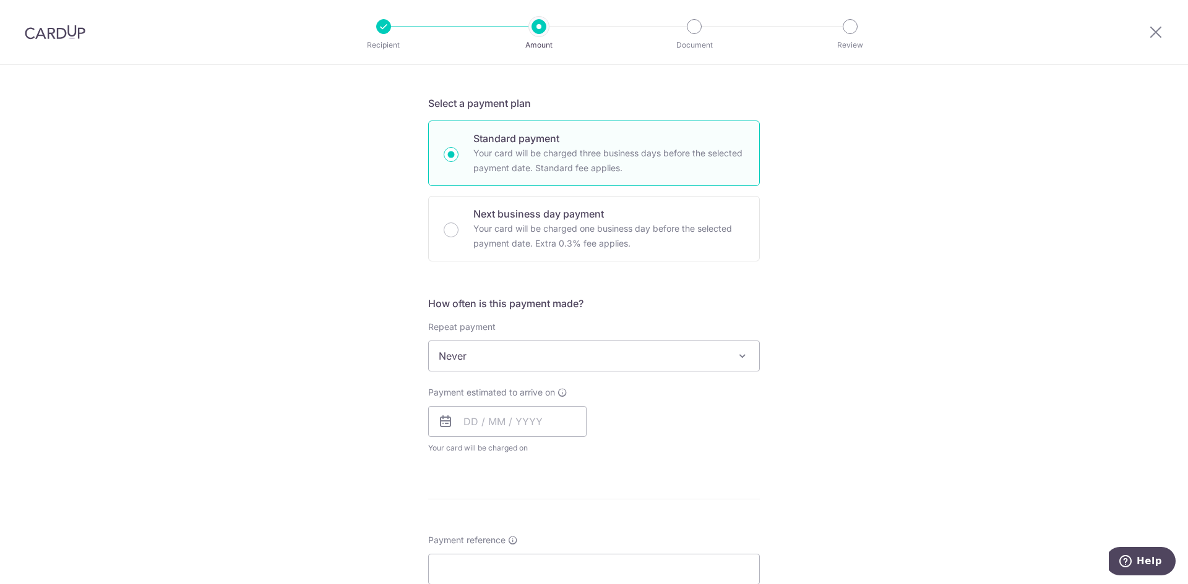
click at [563, 357] on span "Never" at bounding box center [594, 356] width 330 height 30
click at [548, 419] on input "text" at bounding box center [507, 421] width 158 height 31
click at [567, 563] on link "19" at bounding box center [577, 559] width 20 height 20
type input "[DATE]"
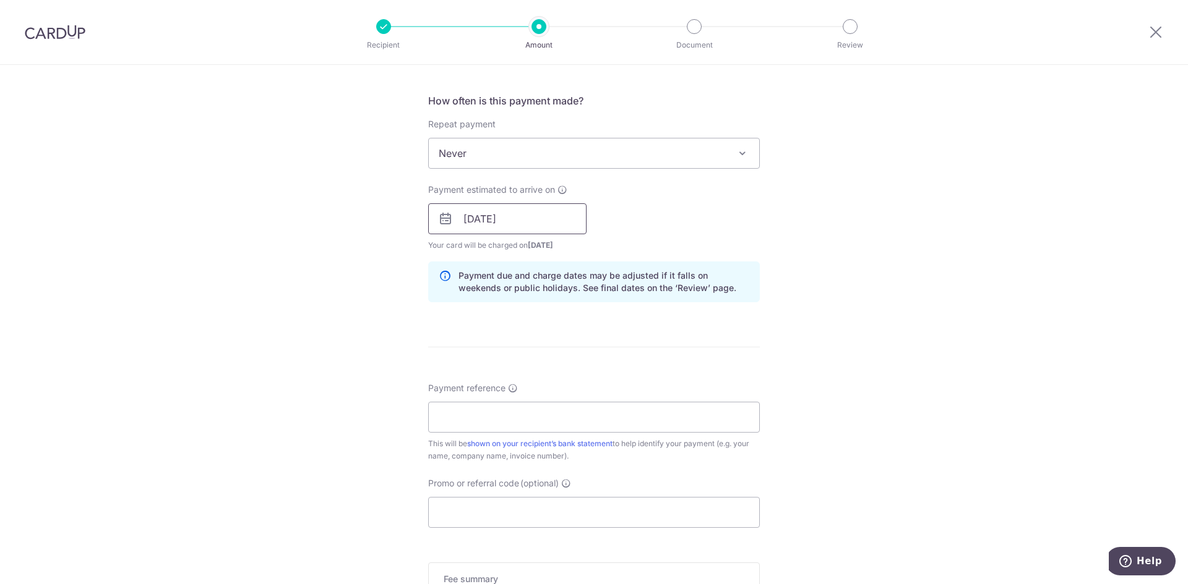
scroll to position [495, 0]
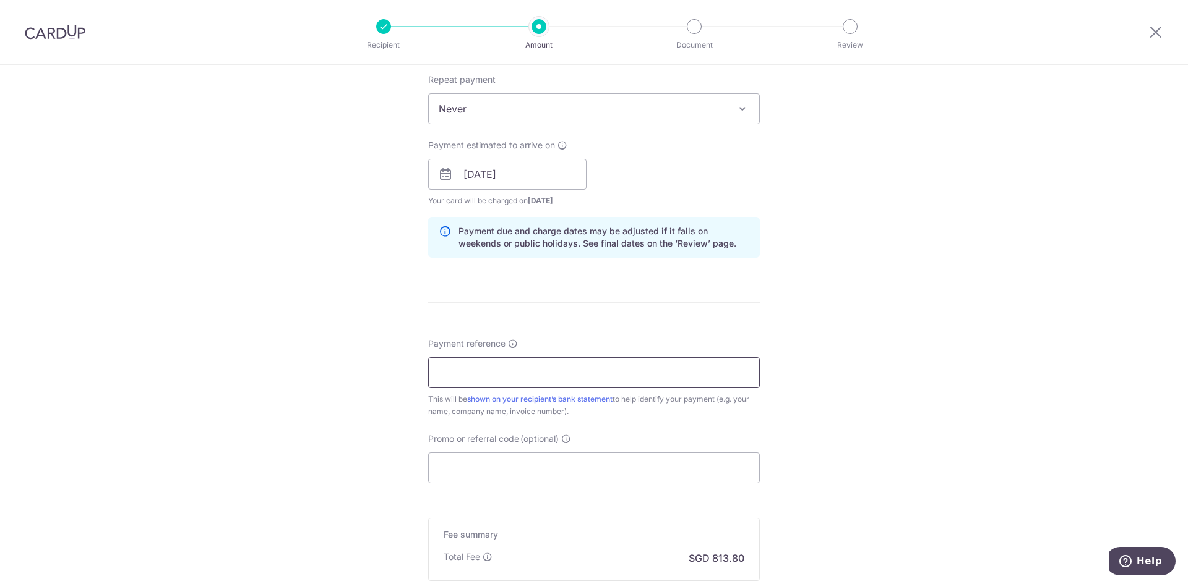
click at [499, 377] on input "Payment reference" at bounding box center [594, 373] width 332 height 31
type input "SNV2703K - [PERSON_NAME]"
click at [691, 469] on input "Promo or referral code (optional)" at bounding box center [594, 468] width 332 height 31
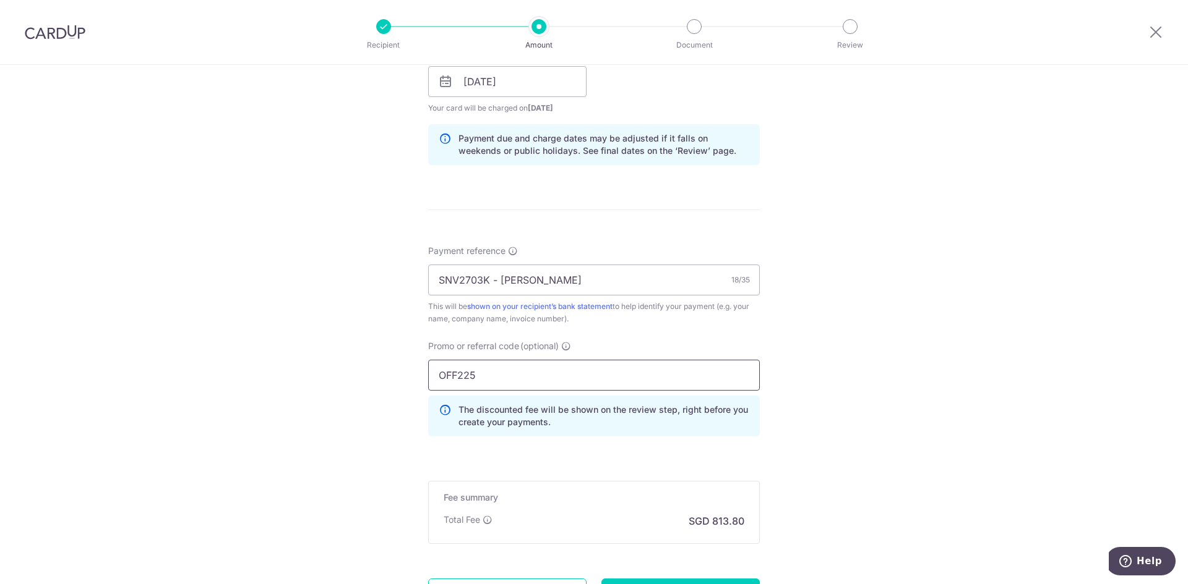
scroll to position [619, 0]
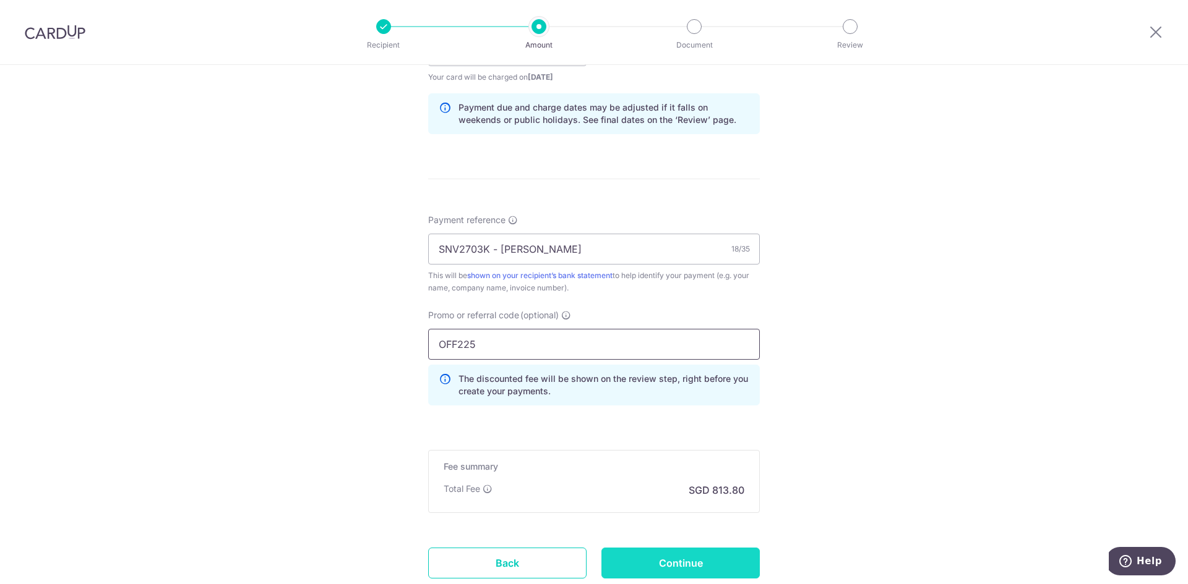
type input "OFF225"
click at [677, 562] on input "Continue" at bounding box center [680, 563] width 158 height 31
type input "Create Schedule"
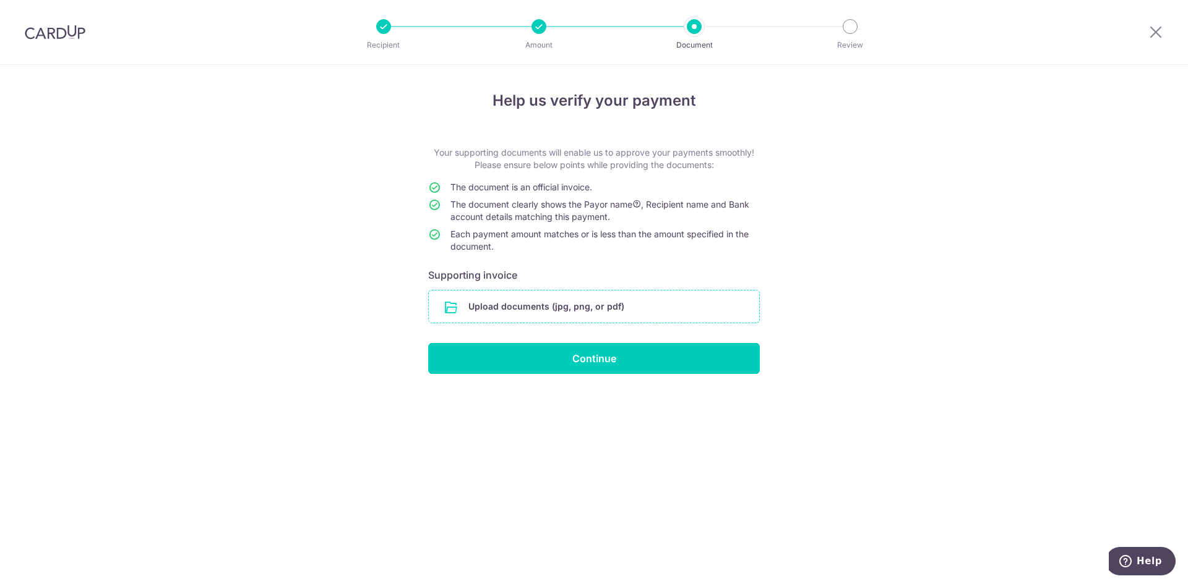
click at [572, 311] on input "file" at bounding box center [594, 307] width 330 height 32
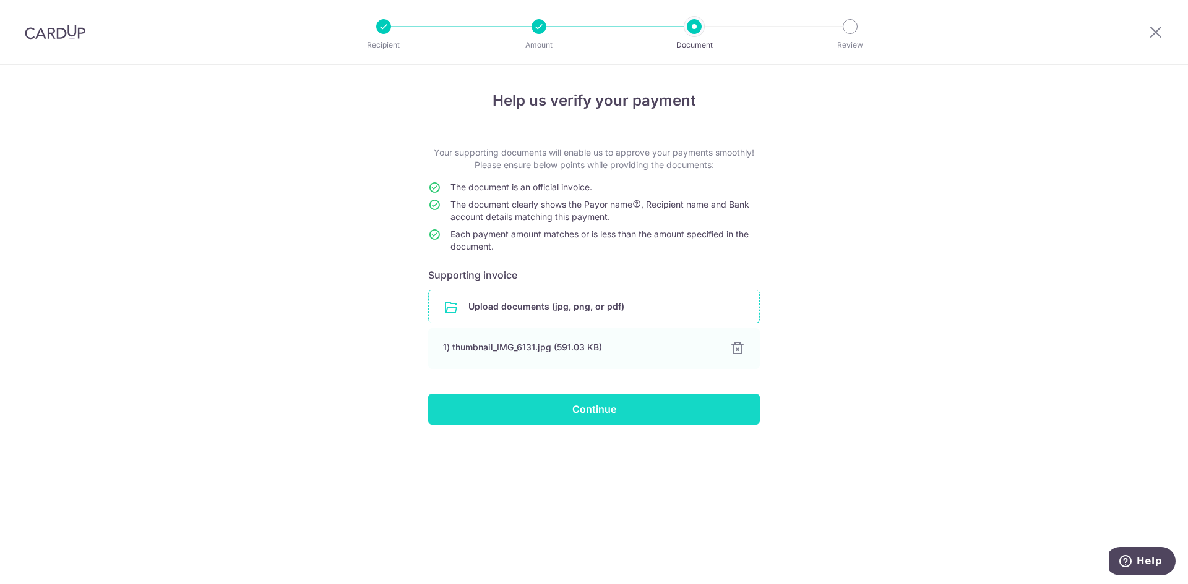
click at [613, 417] on input "Continue" at bounding box center [594, 409] width 332 height 31
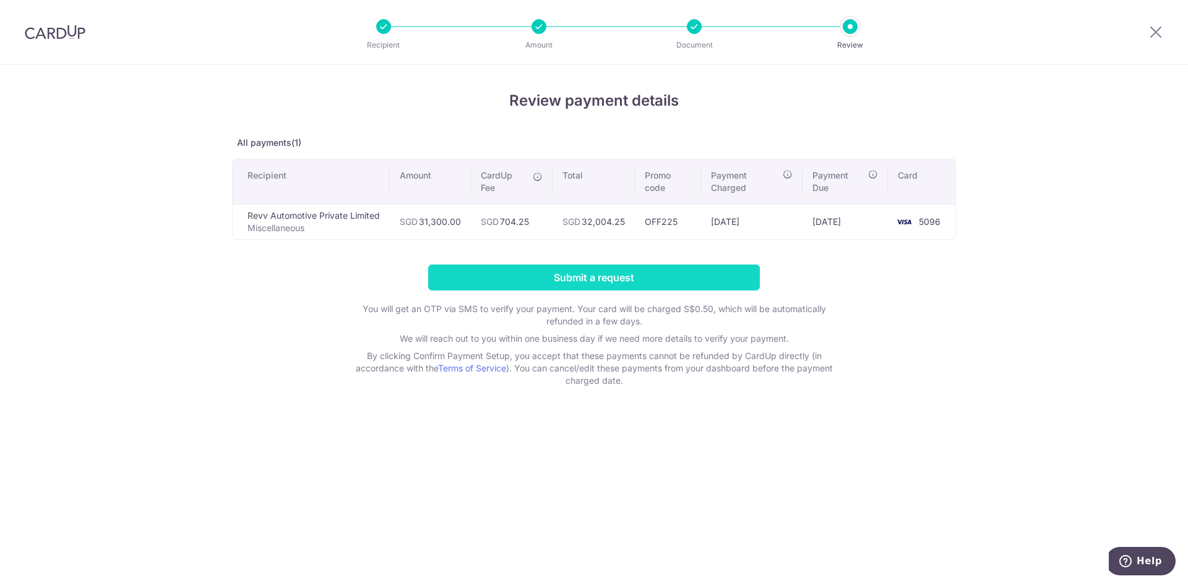
click at [614, 273] on input "Submit a request" at bounding box center [594, 278] width 332 height 26
click at [614, 273] on form "Submit a request You will get an OTP via SMS to verify your payment. Your card …" at bounding box center [594, 326] width 724 height 122
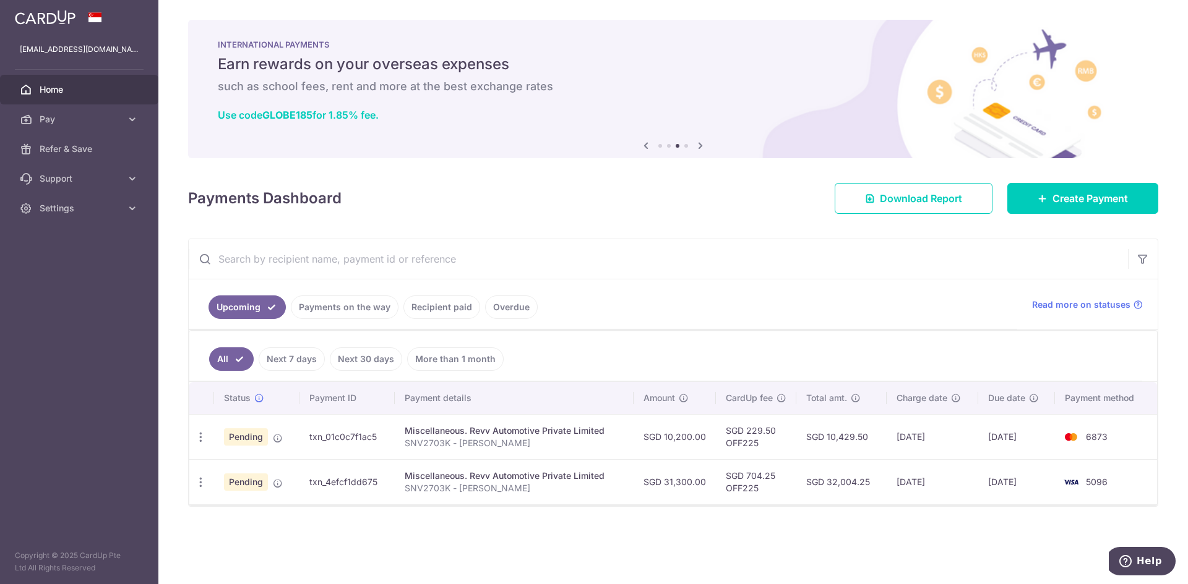
click at [301, 441] on td "txn_01c0c7f1ac5" at bounding box center [346, 436] width 95 height 45
click at [481, 442] on p "SNV2703K - [PERSON_NAME]" at bounding box center [514, 443] width 219 height 12
click at [1071, 439] on img at bounding box center [1070, 437] width 25 height 15
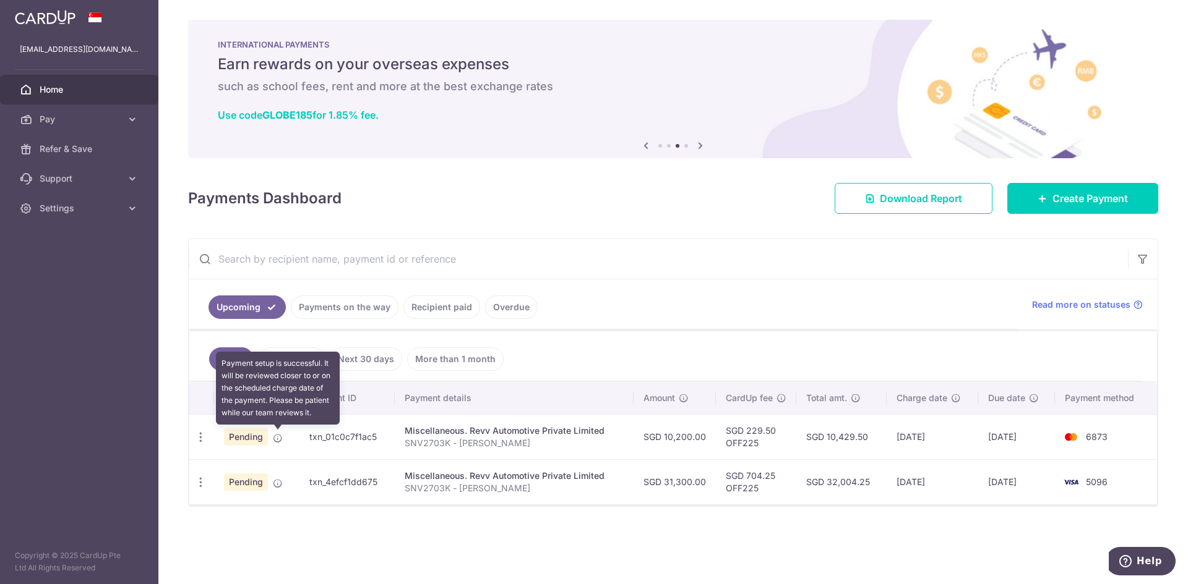
click at [273, 440] on icon at bounding box center [278, 439] width 10 height 10
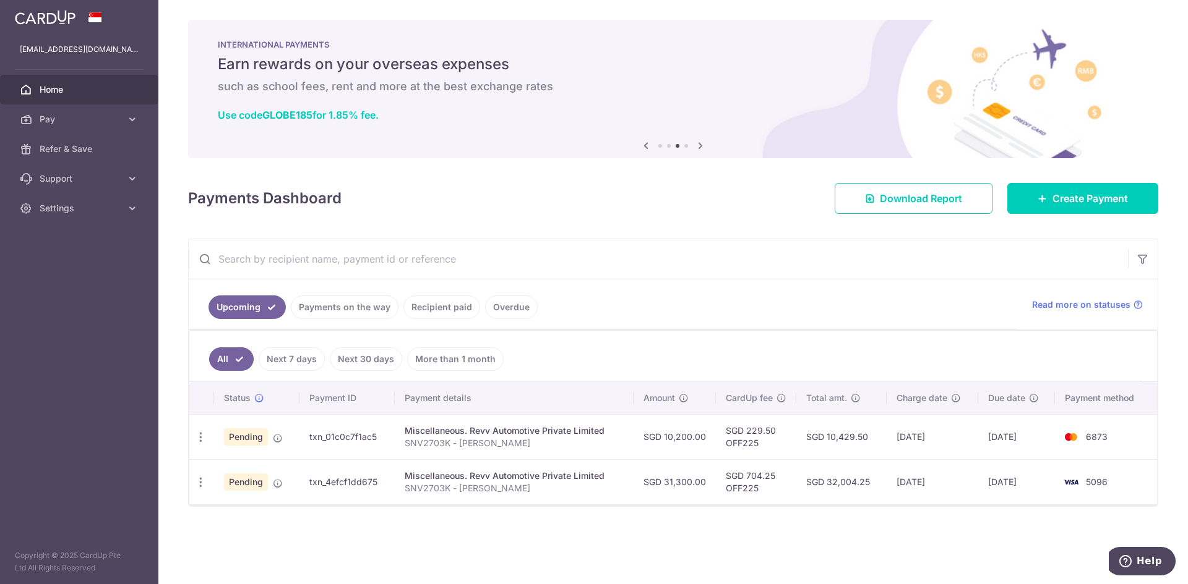
click at [343, 438] on td "txn_01c0c7f1ac5" at bounding box center [346, 436] width 95 height 45
click at [471, 438] on p "SNV2703K - [PERSON_NAME]" at bounding box center [514, 443] width 219 height 12
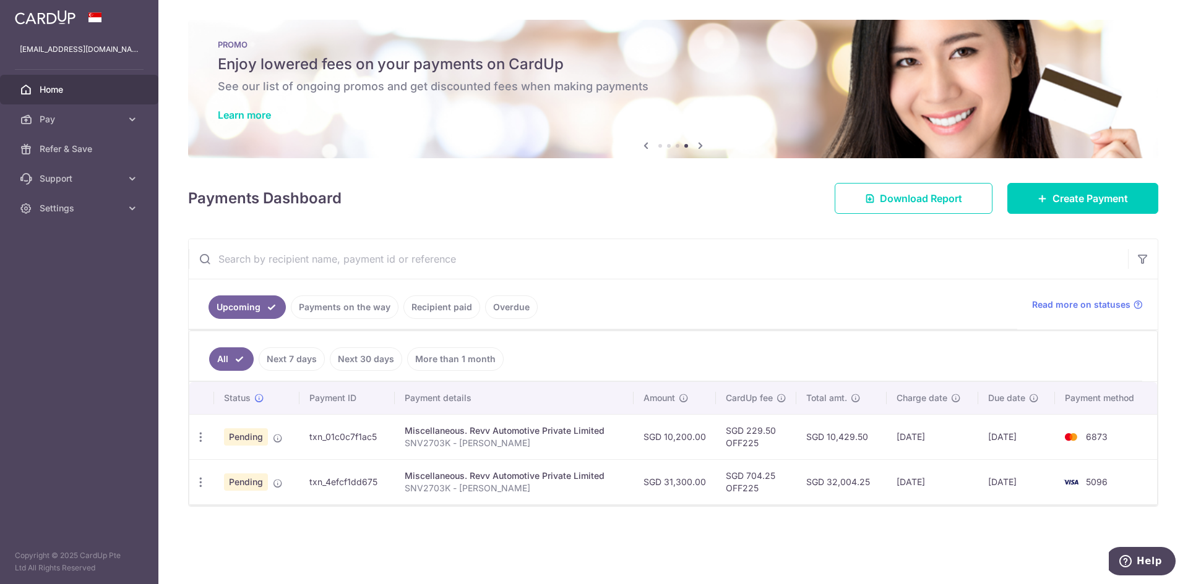
click at [368, 431] on td "txn_01c0c7f1ac5" at bounding box center [346, 436] width 95 height 45
click at [453, 436] on div "Miscellaneous. Revv Automotive Private Limited" at bounding box center [514, 431] width 219 height 12
drag, startPoint x: 743, startPoint y: 442, endPoint x: 937, endPoint y: 466, distance: 195.7
click at [938, 469] on td "[DATE]" at bounding box center [932, 482] width 92 height 45
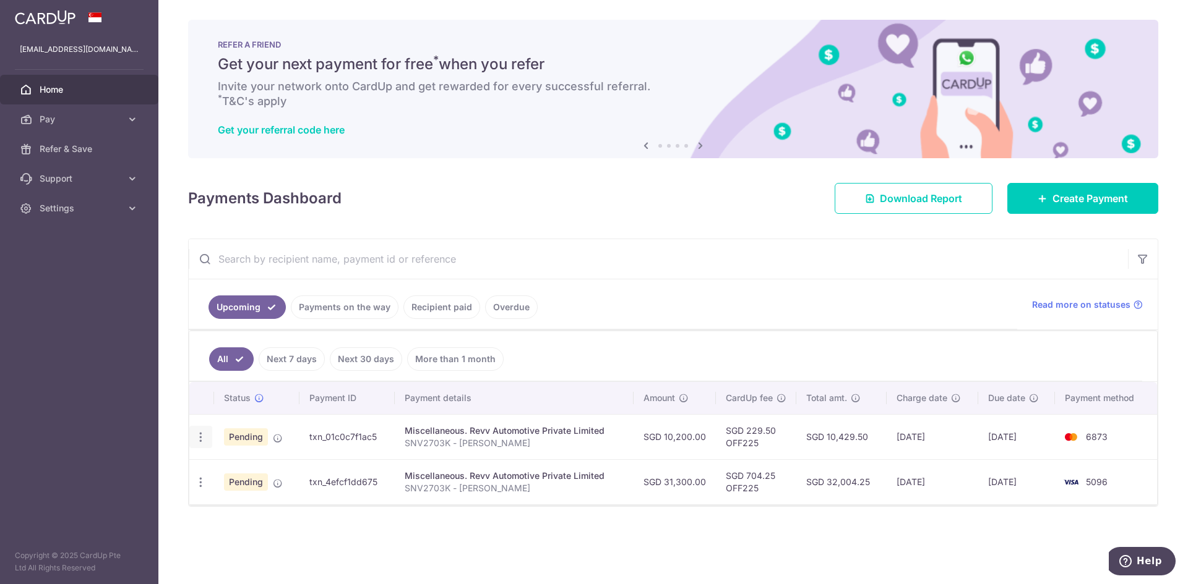
click at [203, 435] on icon "button" at bounding box center [200, 437] width 13 height 13
click at [263, 468] on span "Update payment" at bounding box center [267, 471] width 84 height 15
radio input "true"
type input "10,200.00"
type input "[DATE]"
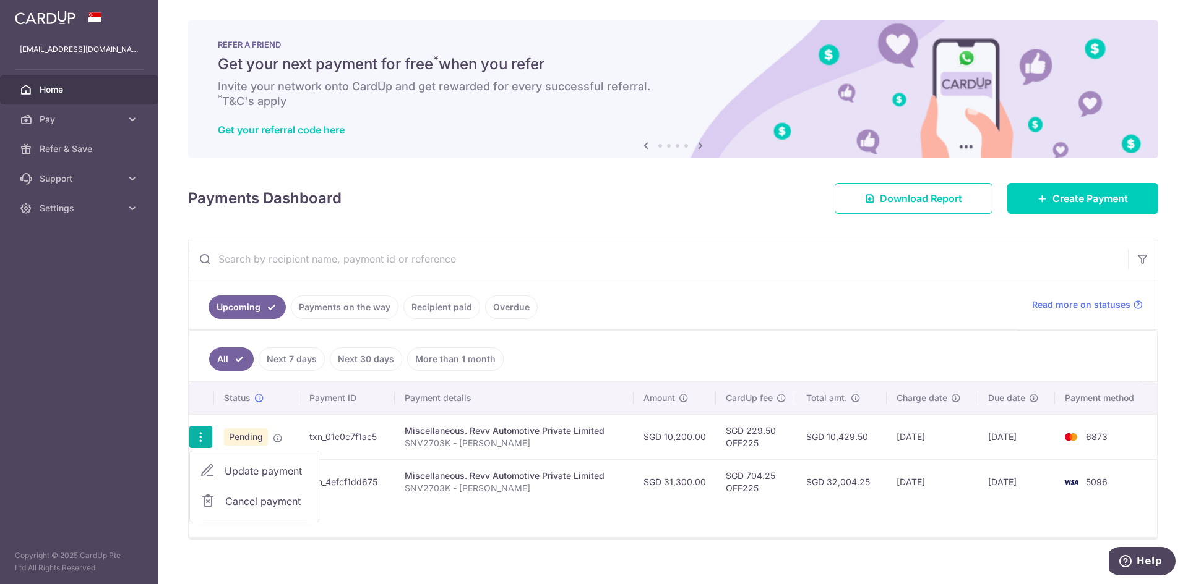
type input "SNV2703K - [PERSON_NAME]"
type input "OFF225"
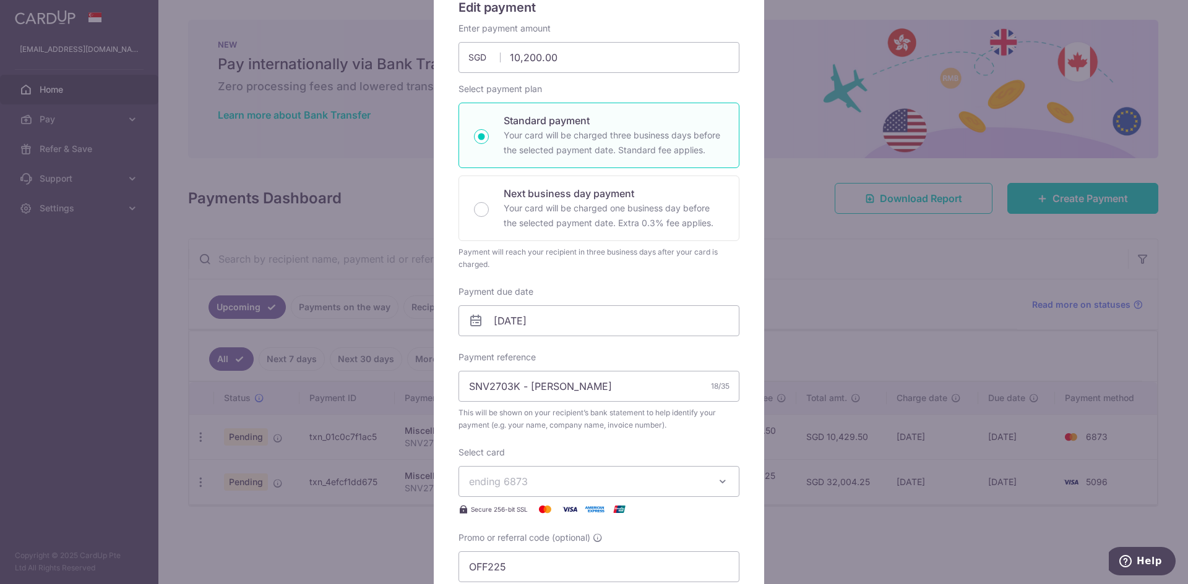
scroll to position [418, 0]
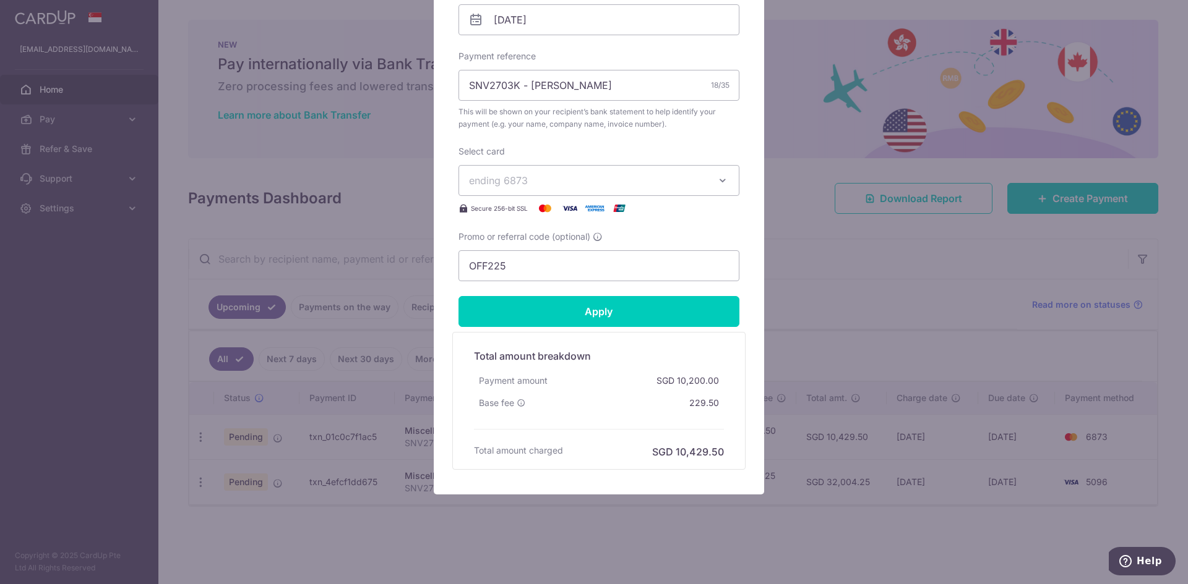
click at [881, 292] on div "Edit payment By clicking apply, you will make changes to all payments to Revv A…" at bounding box center [594, 292] width 1188 height 584
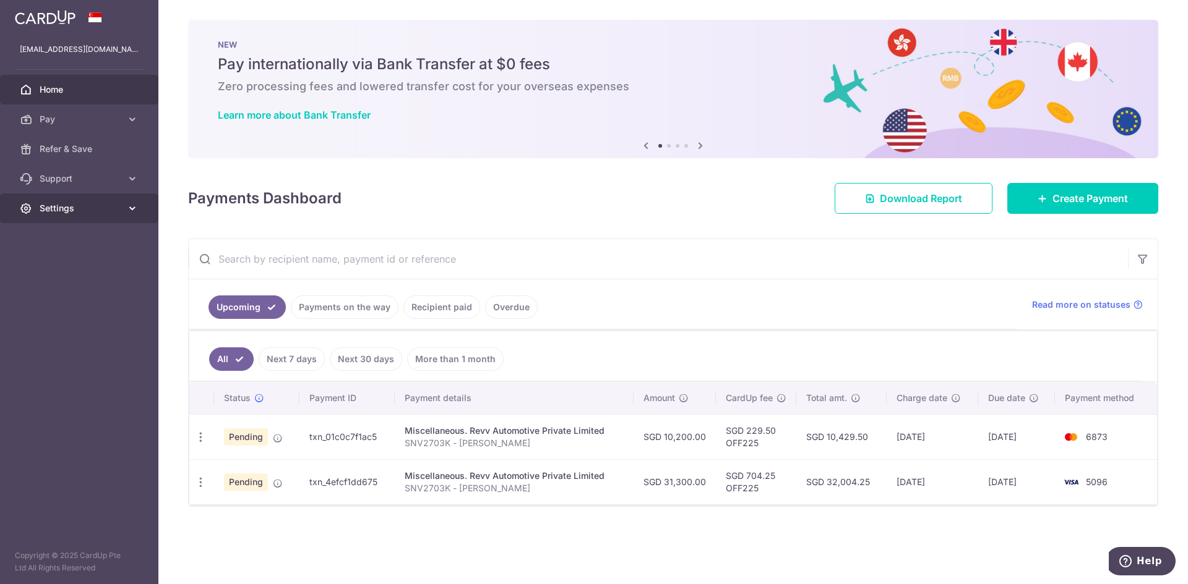
click at [115, 216] on link "Settings" at bounding box center [79, 209] width 158 height 30
click at [117, 213] on span "Settings" at bounding box center [81, 208] width 82 height 12
click at [121, 156] on link "Refer & Save" at bounding box center [79, 149] width 158 height 30
